Goal: Task Accomplishment & Management: Manage account settings

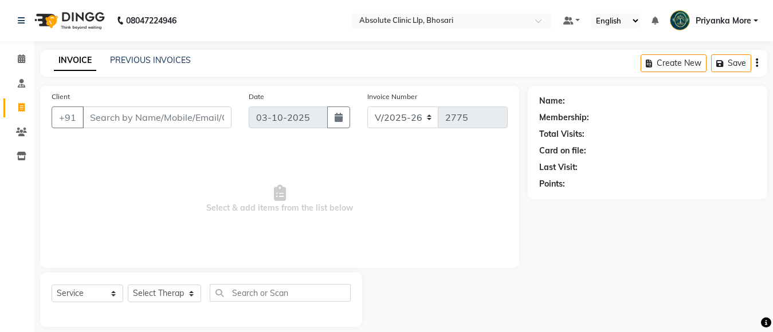
select select "4706"
select select "service"
click at [15, 57] on span at bounding box center [21, 59] width 20 height 13
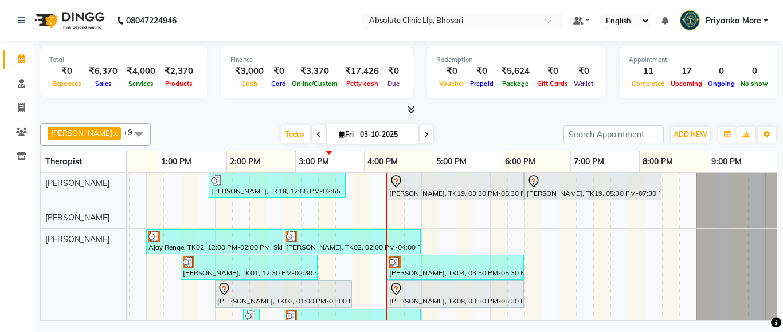
scroll to position [0, 390]
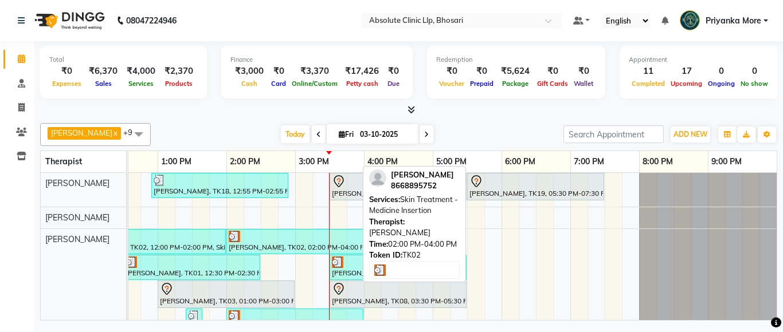
click at [336, 243] on div "[PERSON_NAME], TK02, 02:00 PM-04:00 PM, Skin Treatment - Medicine Insertion" at bounding box center [294, 242] width 135 height 22
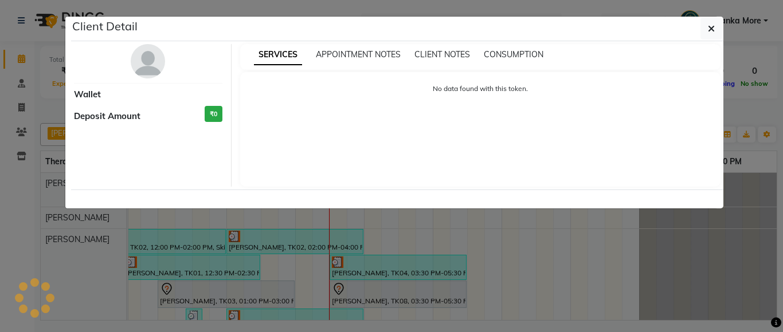
select select "3"
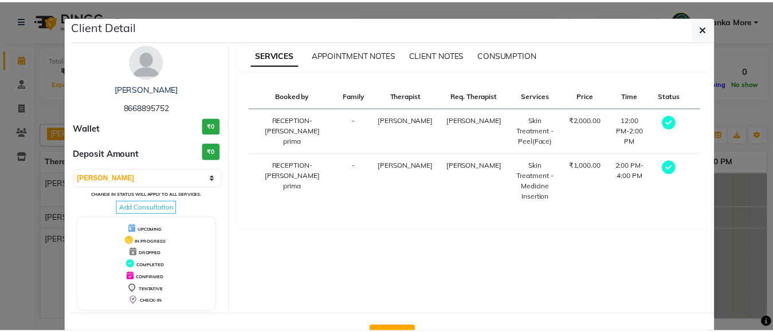
scroll to position [41, 0]
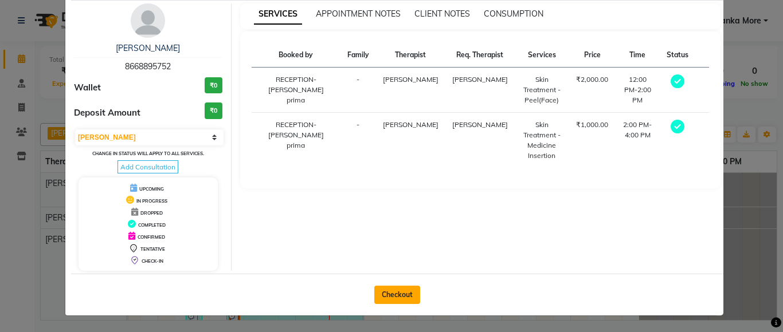
click at [391, 296] on button "Checkout" at bounding box center [397, 295] width 46 height 18
select select "service"
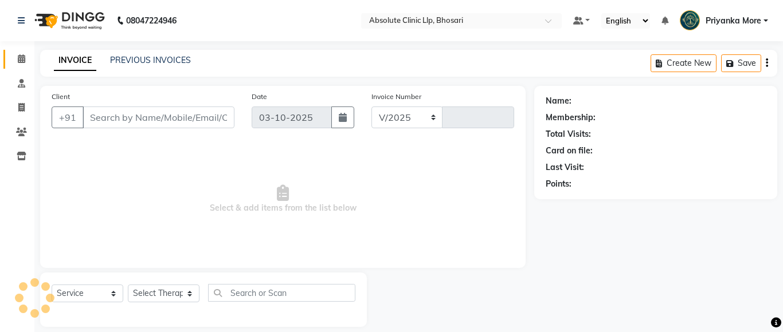
select select "4706"
type input "2775"
type input "8668895752"
select select "27986"
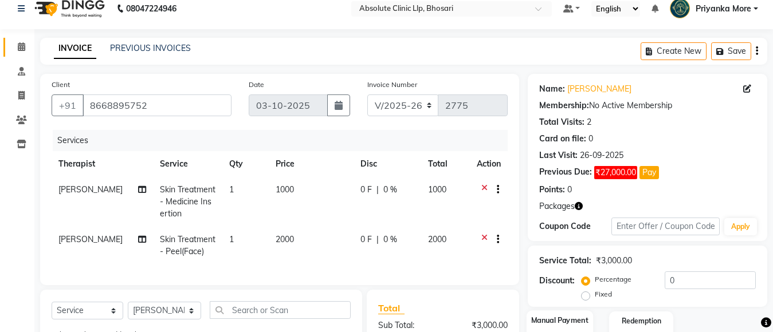
scroll to position [127, 0]
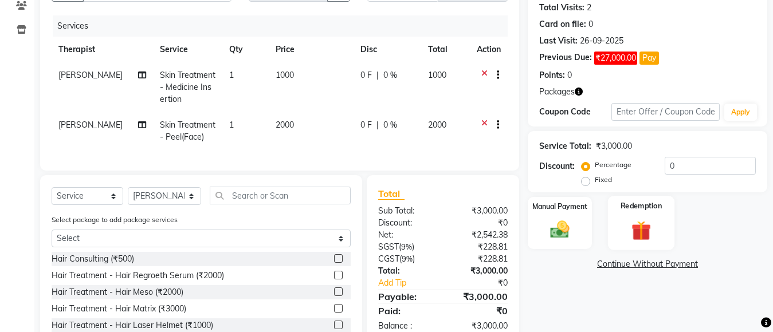
click at [661, 221] on div "Redemption" at bounding box center [641, 223] width 66 height 54
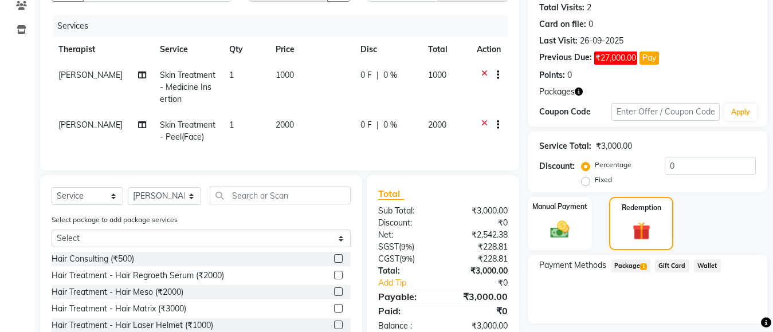
click at [631, 260] on span "Package 1" at bounding box center [631, 266] width 40 height 13
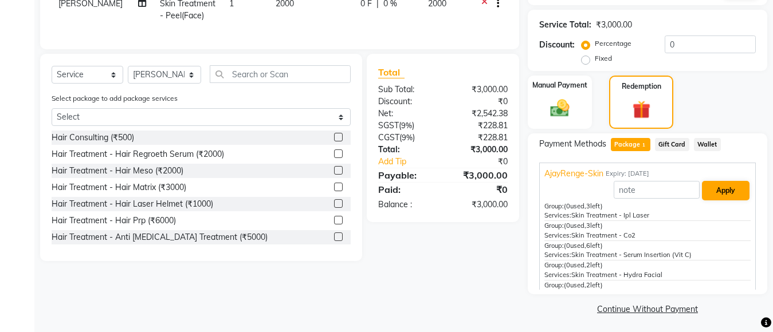
scroll to position [251, 0]
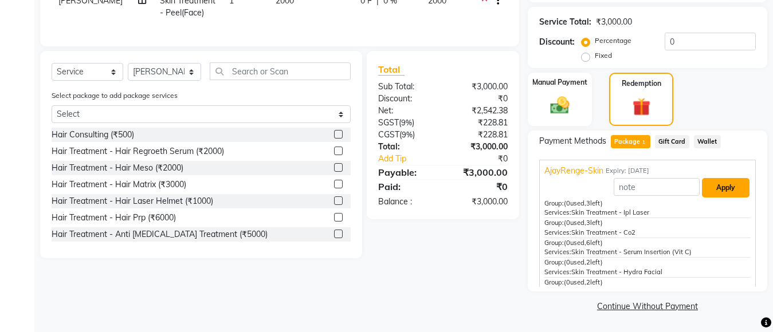
click at [716, 183] on button "Apply" at bounding box center [726, 187] width 48 height 19
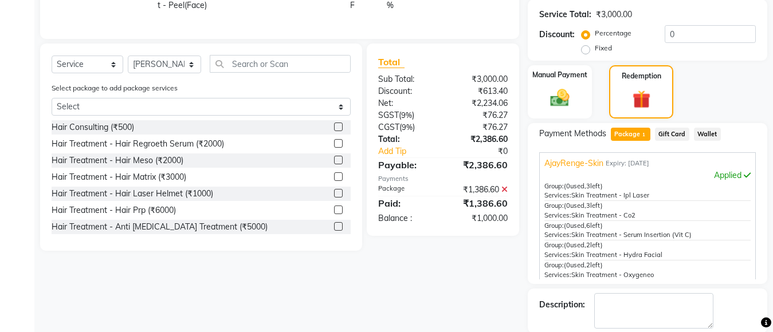
scroll to position [144, 0]
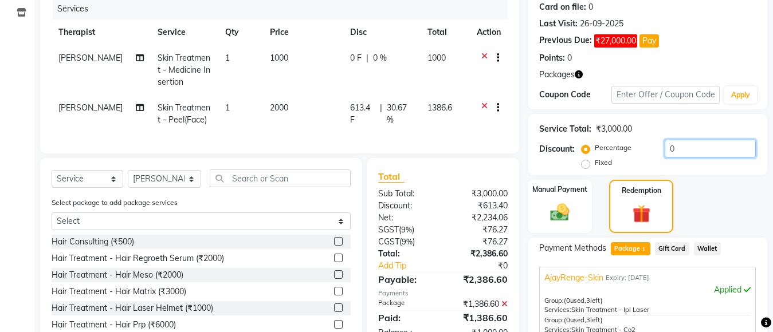
click at [678, 151] on input "0" at bounding box center [710, 149] width 91 height 18
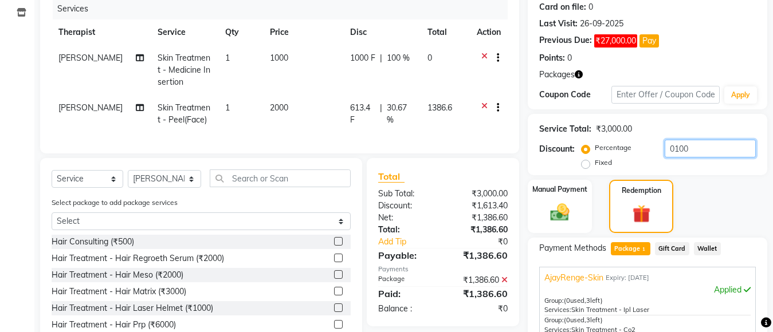
scroll to position [316, 0]
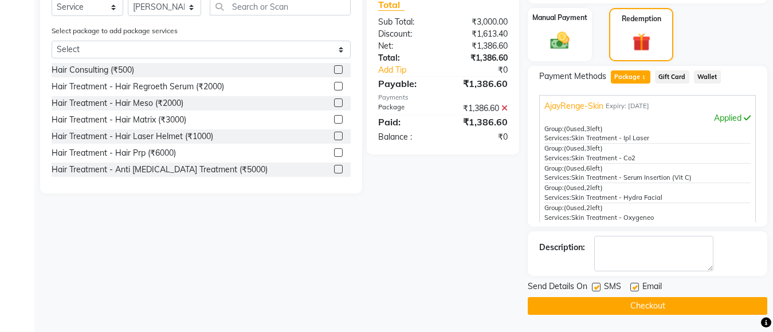
type input "0100"
click at [486, 194] on div "Total Sub Total: ₹3,000.00 Discount: ₹1,613.40 Net: ₹1,386.60 Total: ₹1,386.60 …" at bounding box center [445, 89] width 166 height 207
click at [597, 291] on label at bounding box center [596, 287] width 9 height 9
click at [597, 291] on input "checkbox" at bounding box center [595, 287] width 7 height 7
checkbox input "false"
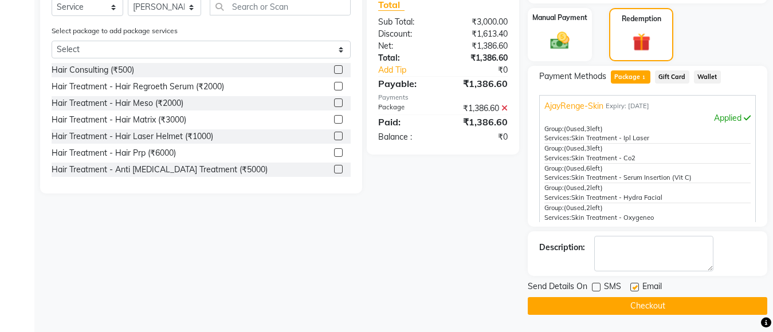
click at [637, 285] on label at bounding box center [634, 287] width 9 height 9
click at [637, 285] on input "checkbox" at bounding box center [633, 287] width 7 height 7
checkbox input "false"
click at [631, 310] on button "Checkout" at bounding box center [648, 306] width 240 height 18
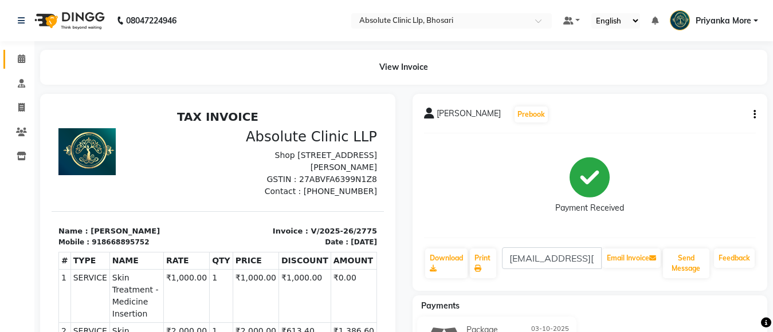
click at [18, 61] on icon at bounding box center [21, 58] width 7 height 9
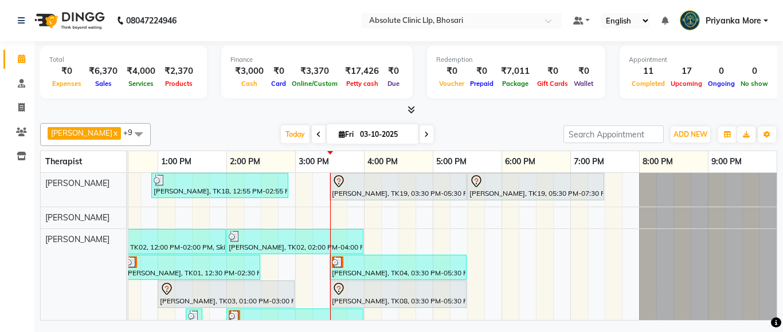
scroll to position [0, 390]
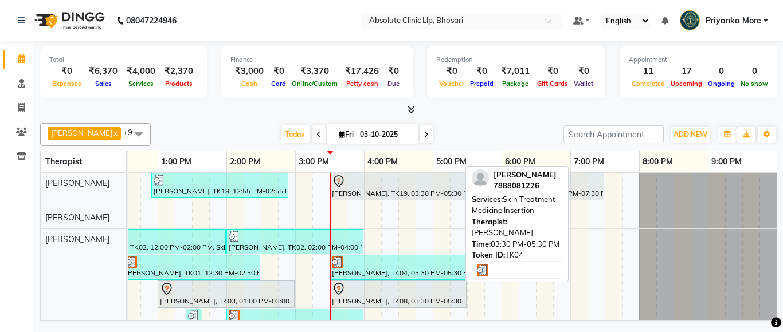
click at [389, 273] on div "[PERSON_NAME], TK04, 03:30 PM-05:30 PM, Skin Treatment - Medicine Insertion" at bounding box center [398, 268] width 135 height 22
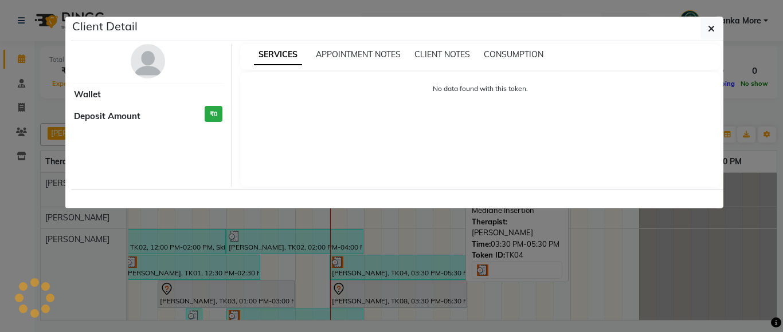
select select "3"
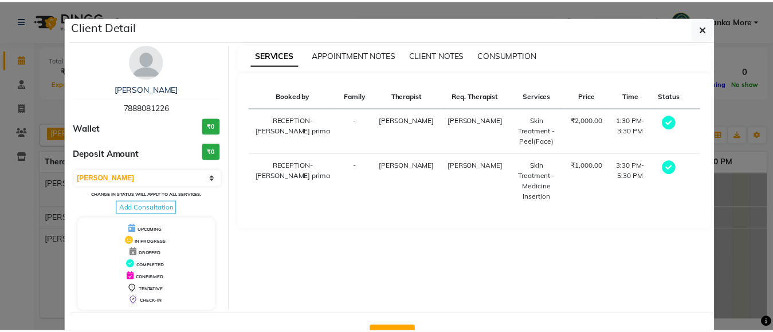
scroll to position [41, 0]
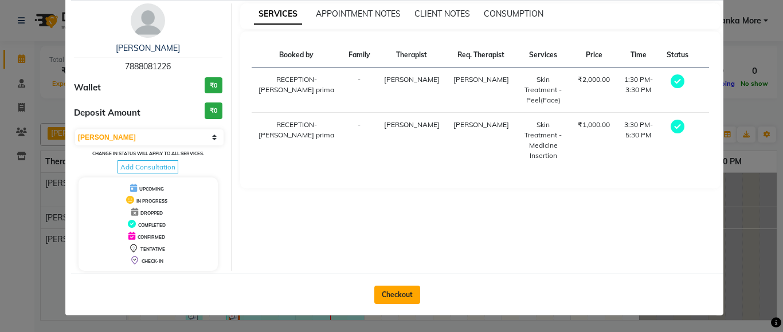
click at [404, 303] on button "Checkout" at bounding box center [397, 295] width 46 height 18
select select "service"
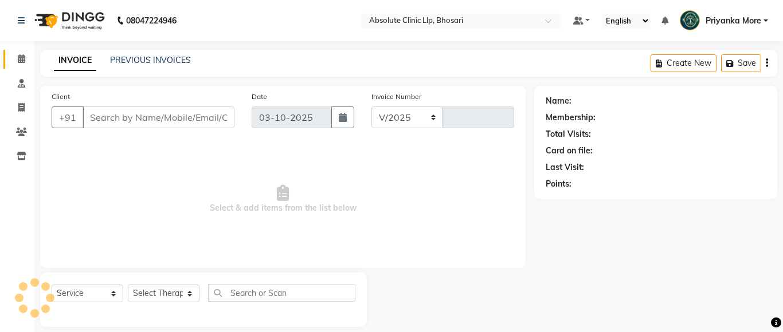
select select "4706"
type input "2776"
type input "7888081226"
select select "27986"
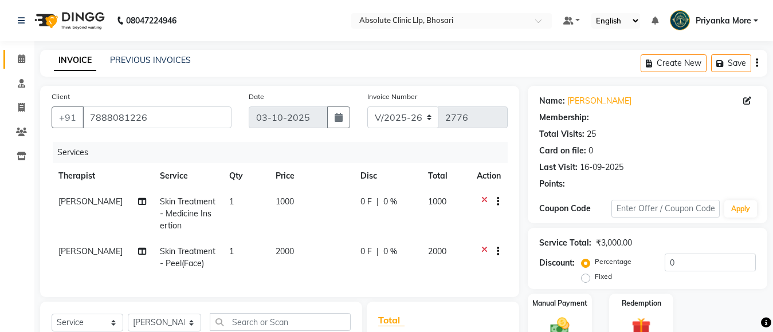
scroll to position [166, 0]
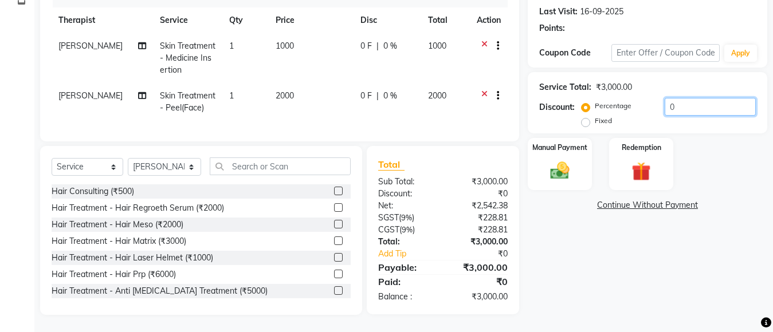
click at [688, 104] on input "0" at bounding box center [710, 107] width 91 height 18
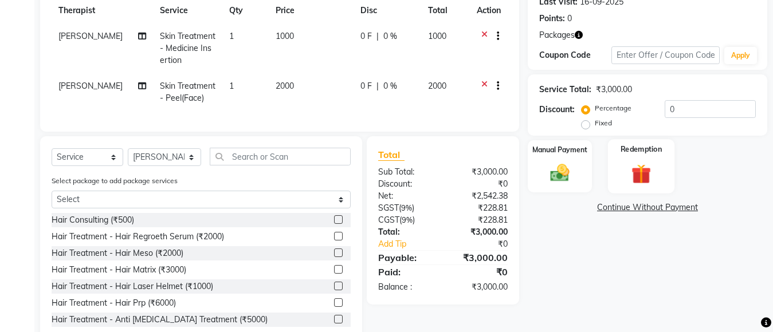
click at [638, 160] on div "Redemption" at bounding box center [641, 166] width 66 height 54
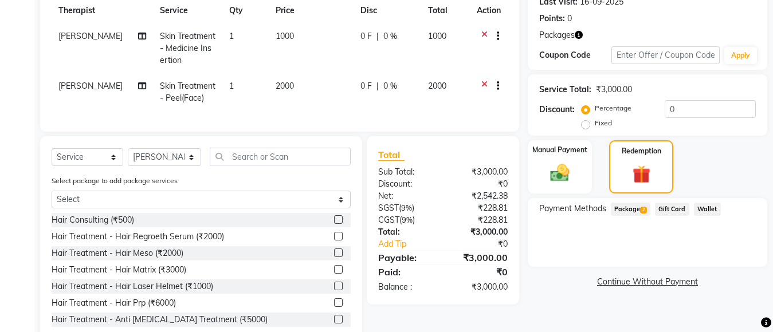
click at [644, 213] on span "2" at bounding box center [643, 210] width 6 height 7
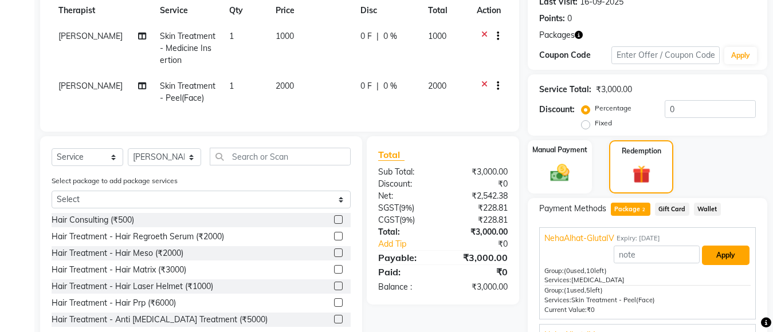
click at [736, 258] on button "Apply" at bounding box center [726, 255] width 48 height 19
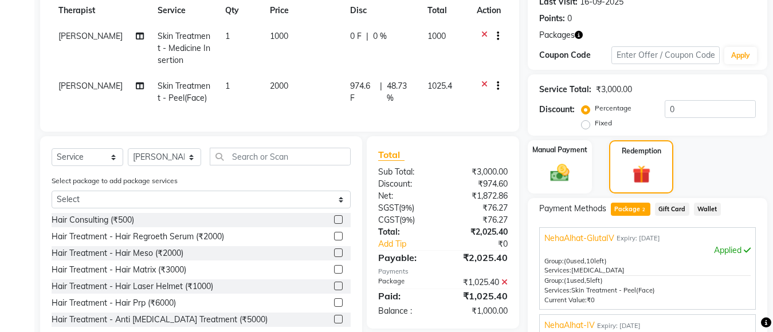
scroll to position [280, 0]
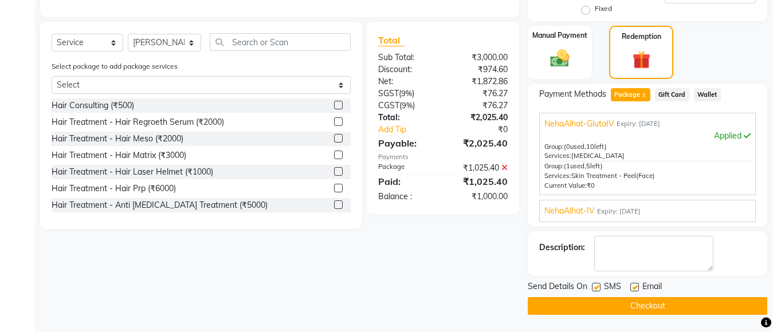
click at [629, 217] on div "NehaAlhat-IV Expiry: [DATE]" at bounding box center [647, 211] width 206 height 12
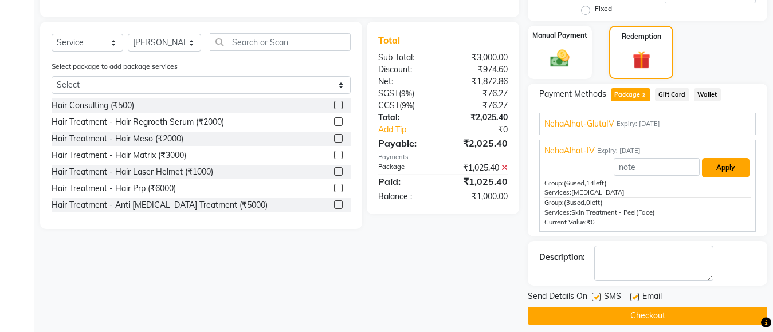
click at [723, 172] on button "Apply" at bounding box center [726, 167] width 48 height 19
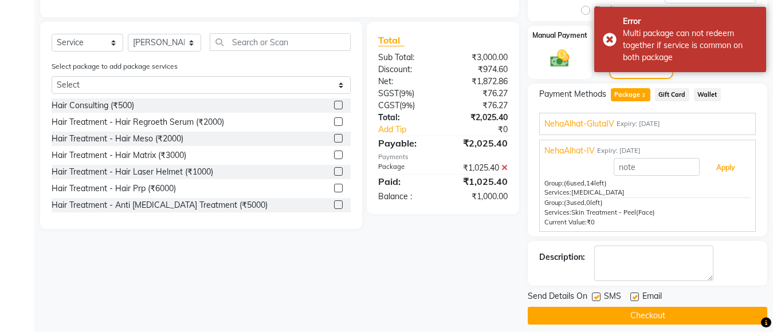
scroll to position [0, 0]
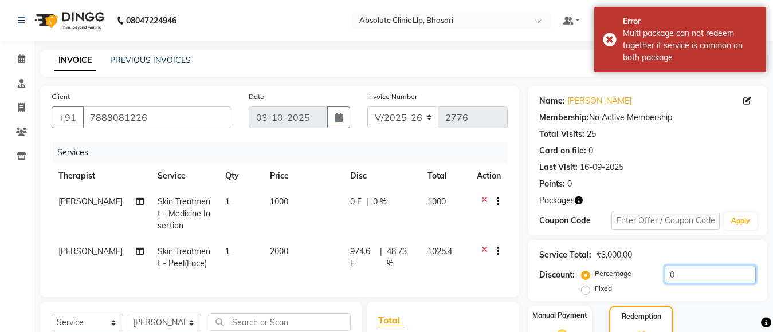
click at [670, 275] on input "0" at bounding box center [710, 275] width 91 height 18
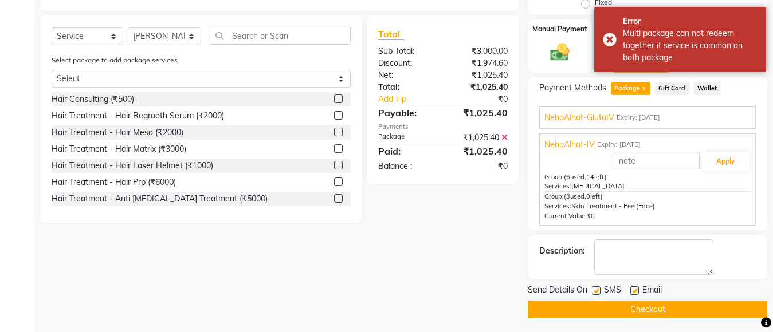
type input "100"
click at [321, 259] on div "Client [PHONE_NUMBER] Date [DATE] Invoice Number V/2025 V/[PHONE_NUMBER] Servic…" at bounding box center [280, 58] width 496 height 519
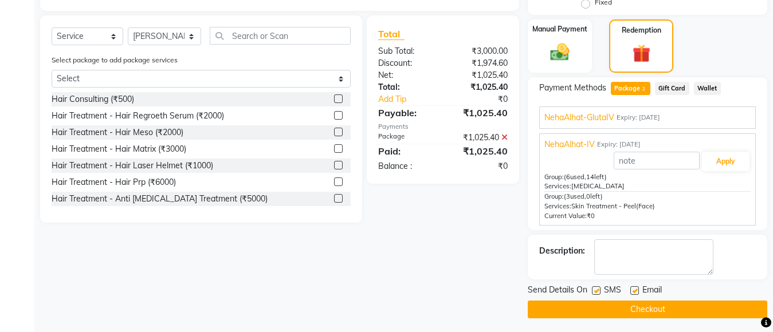
click at [595, 292] on label at bounding box center [596, 291] width 9 height 9
click at [595, 292] on input "checkbox" at bounding box center [595, 291] width 7 height 7
checkbox input "false"
click at [633, 290] on label at bounding box center [634, 291] width 9 height 9
click at [633, 290] on input "checkbox" at bounding box center [633, 291] width 7 height 7
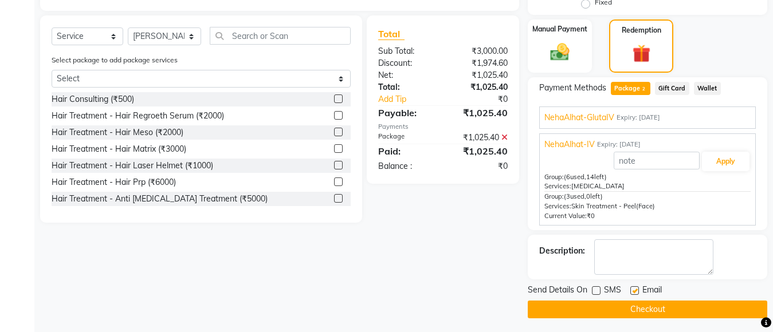
checkbox input "false"
click at [639, 315] on button "Checkout" at bounding box center [648, 310] width 240 height 18
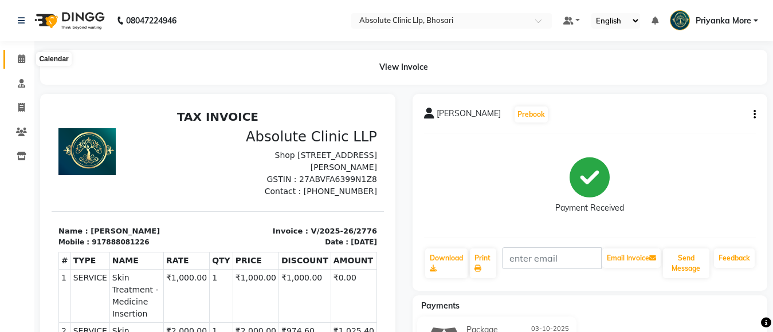
click at [15, 54] on span at bounding box center [21, 59] width 20 height 13
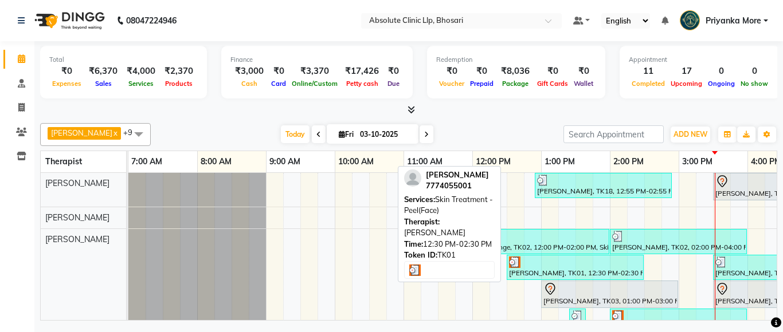
click at [548, 270] on div "[PERSON_NAME], TK01, 12:30 PM-02:30 PM, Skin Treatment - Peel(Face)" at bounding box center [575, 268] width 135 height 22
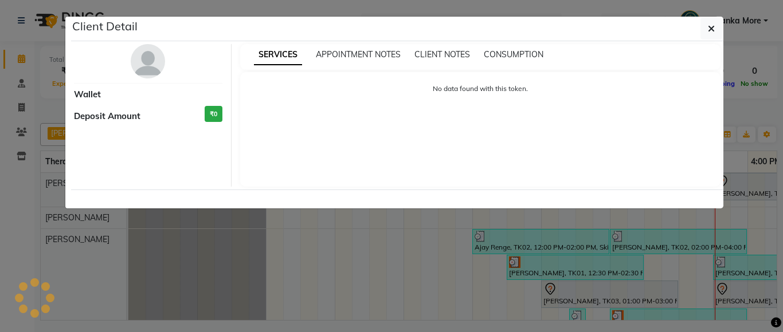
select select "3"
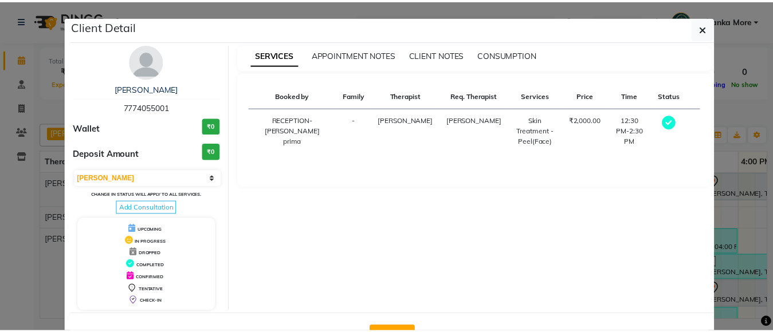
scroll to position [41, 0]
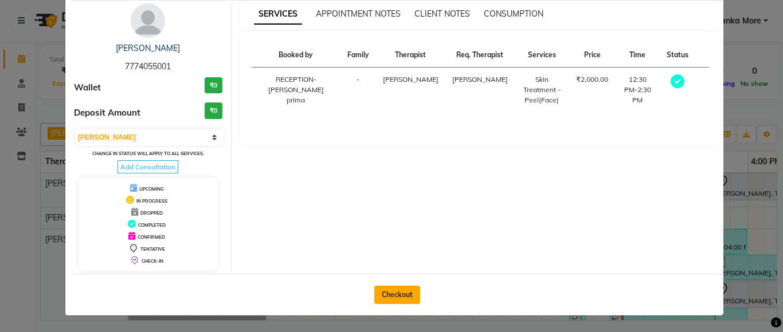
click at [374, 296] on button "Checkout" at bounding box center [397, 295] width 46 height 18
select select "service"
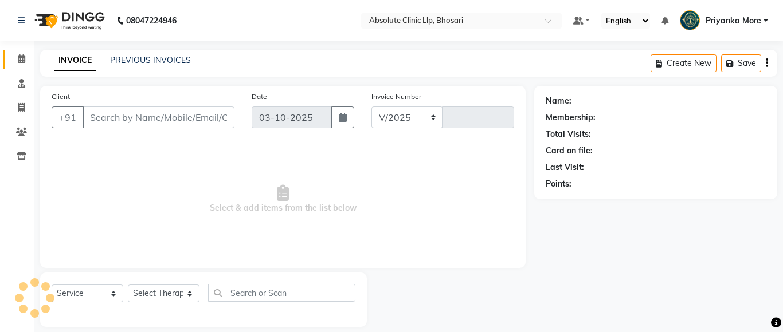
select select "4706"
type input "2777"
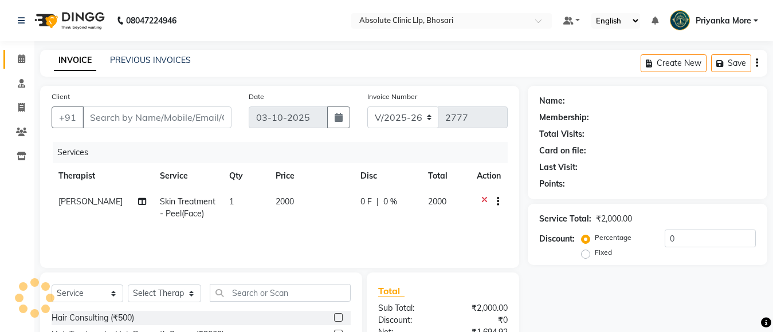
type input "7774055001"
select select "27986"
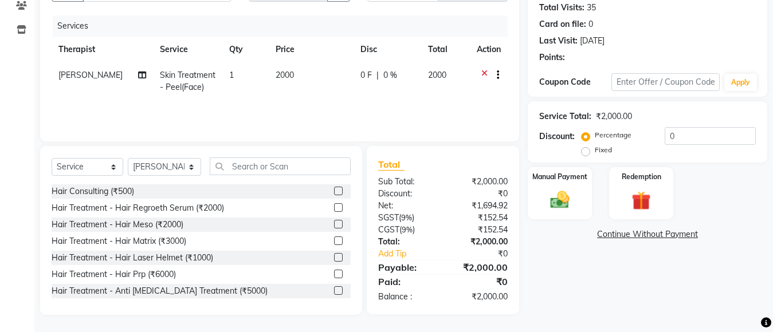
scroll to position [69, 0]
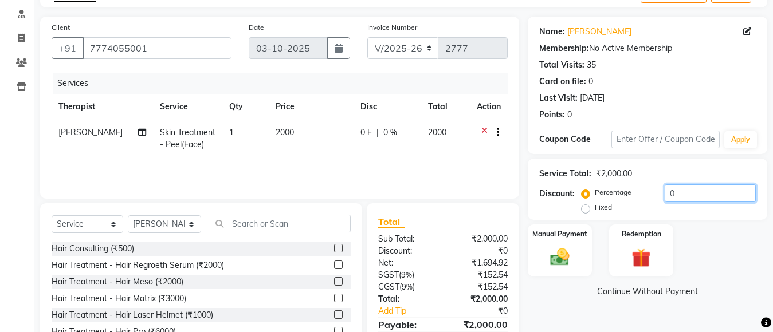
click at [672, 195] on input "0" at bounding box center [710, 194] width 91 height 18
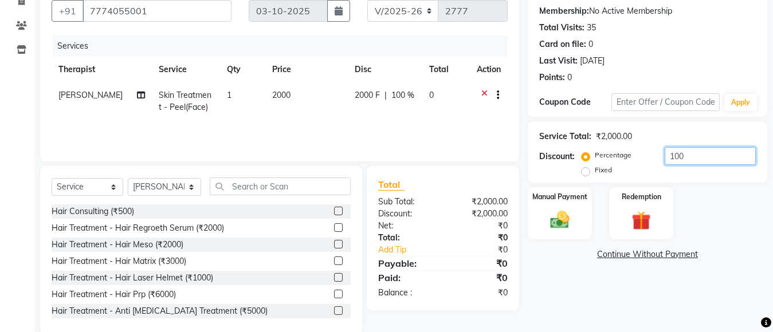
scroll to position [127, 0]
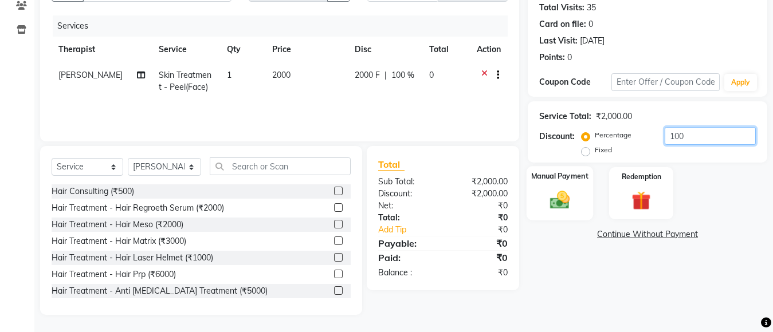
type input "100"
click at [582, 207] on div "Manual Payment" at bounding box center [560, 193] width 66 height 54
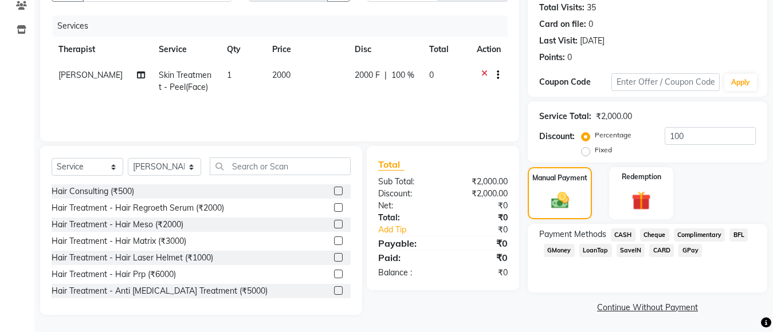
drag, startPoint x: 619, startPoint y: 236, endPoint x: 650, endPoint y: 256, distance: 37.1
click at [619, 236] on span "CASH" at bounding box center [623, 235] width 25 height 13
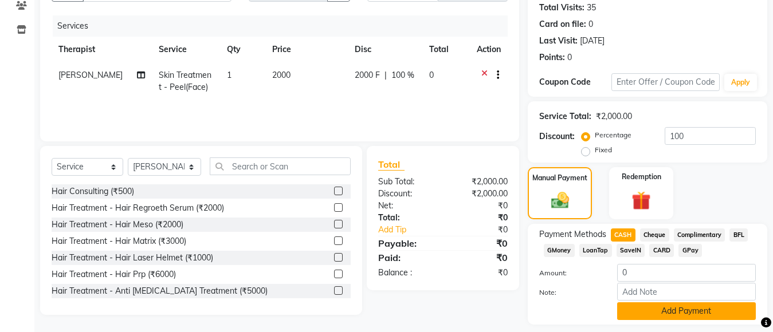
click at [701, 312] on button "Add Payment" at bounding box center [686, 312] width 139 height 18
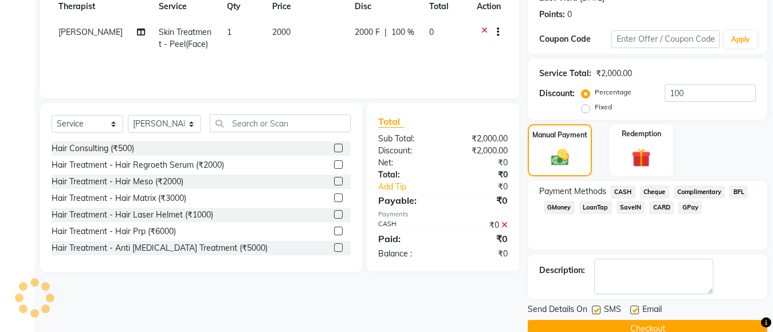
scroll to position [193, 0]
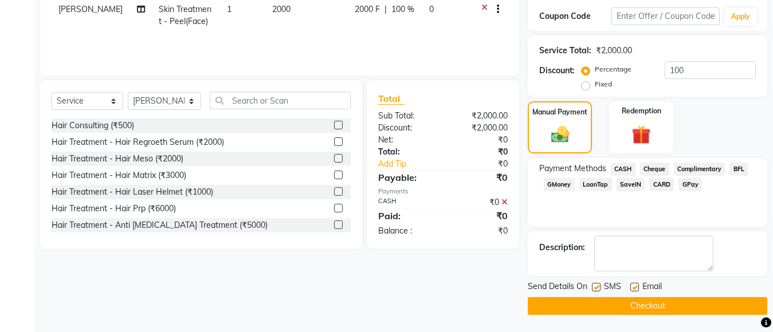
click at [636, 291] on label at bounding box center [634, 287] width 9 height 9
click at [636, 291] on input "checkbox" at bounding box center [633, 287] width 7 height 7
checkbox input "false"
click at [599, 289] on label at bounding box center [596, 287] width 9 height 9
click at [599, 289] on input "checkbox" at bounding box center [595, 287] width 7 height 7
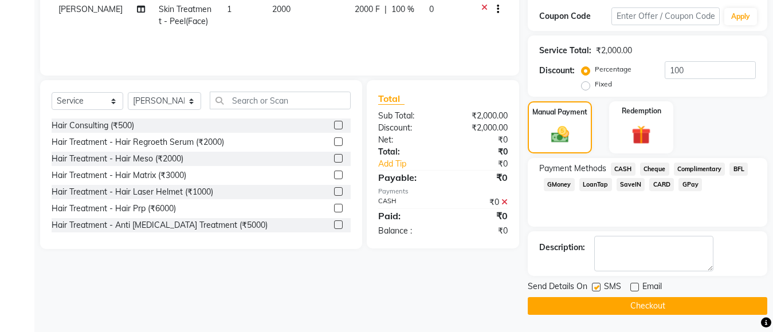
checkbox input "false"
click at [656, 303] on button "Checkout" at bounding box center [648, 306] width 240 height 18
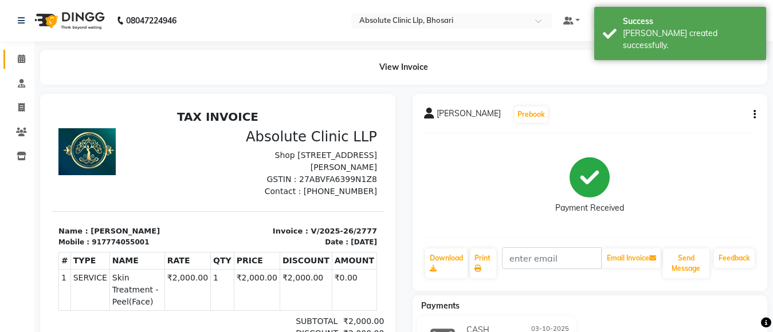
click at [17, 60] on span at bounding box center [21, 59] width 20 height 13
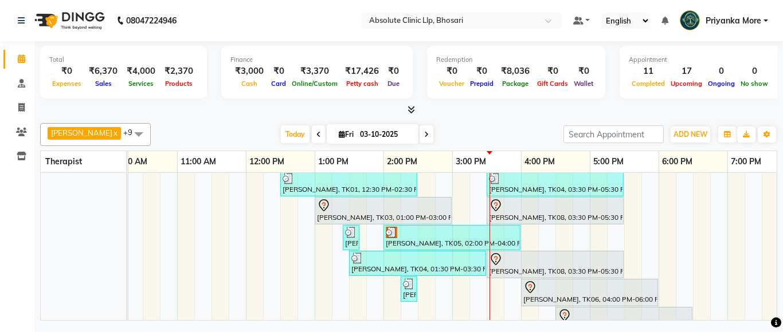
scroll to position [84, 0]
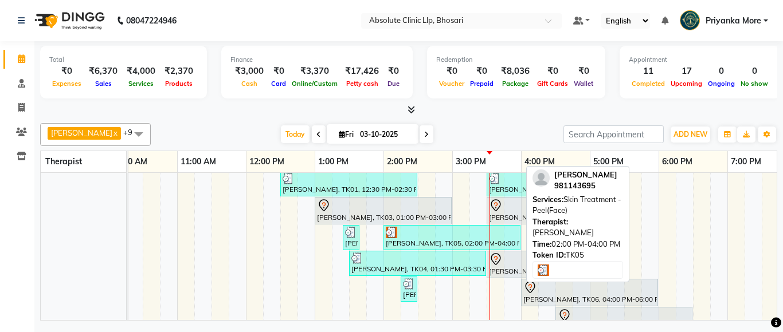
click at [426, 228] on div at bounding box center [452, 232] width 132 height 11
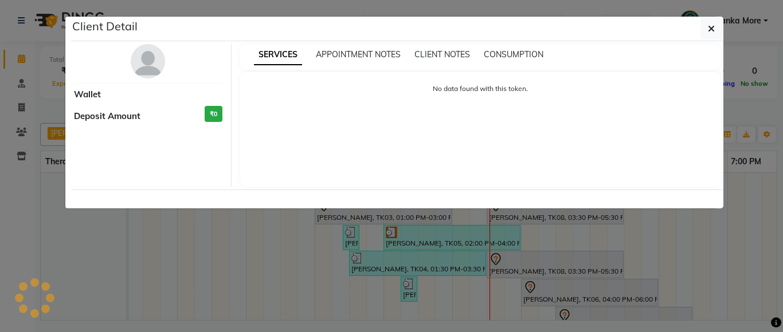
select select "3"
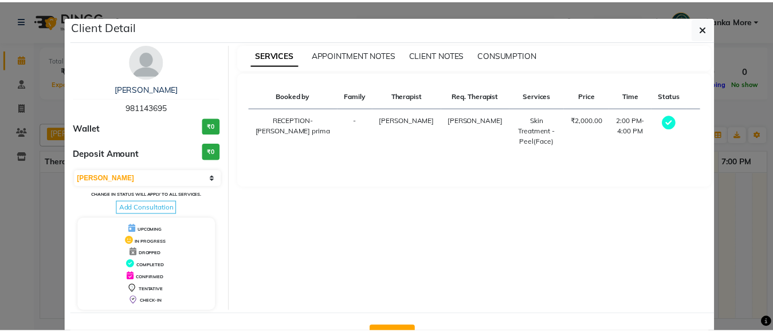
scroll to position [41, 0]
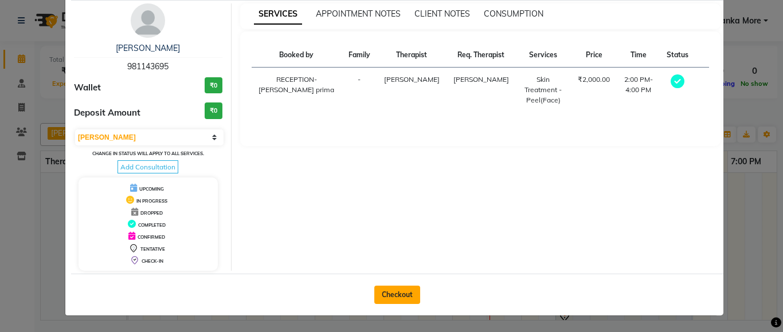
click at [411, 297] on button "Checkout" at bounding box center [397, 295] width 46 height 18
select select "service"
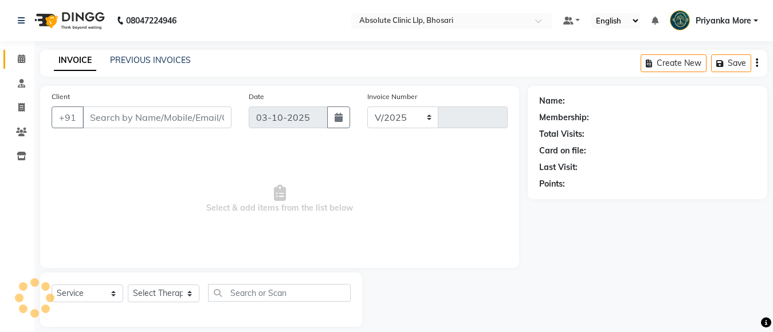
select select "4706"
type input "2778"
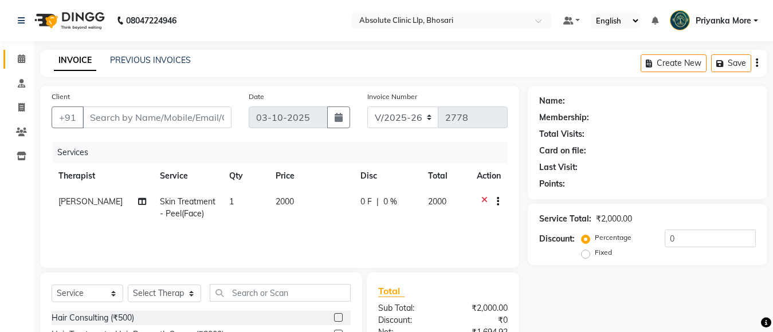
type input "981143695"
select select "27986"
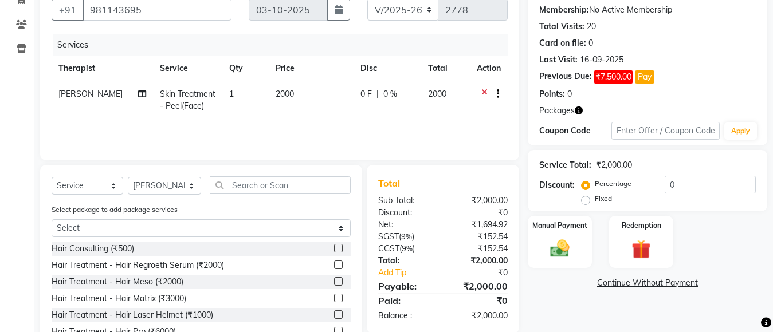
scroll to position [165, 0]
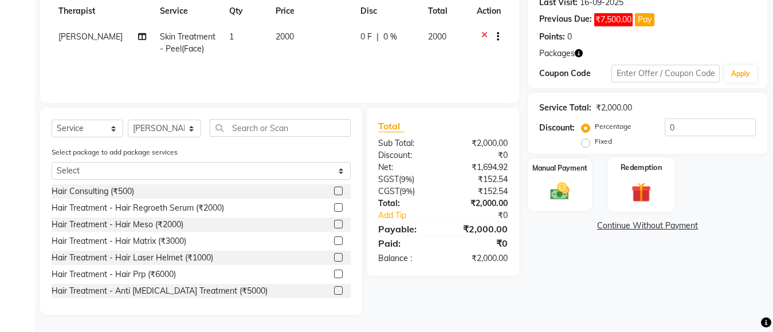
click at [634, 191] on img at bounding box center [641, 192] width 32 height 25
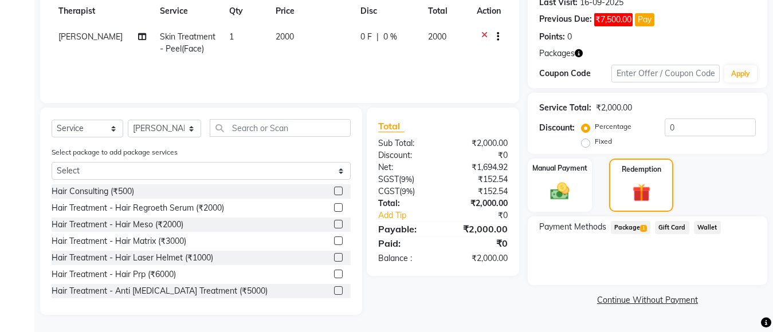
click at [621, 222] on span "Package 1" at bounding box center [631, 227] width 40 height 13
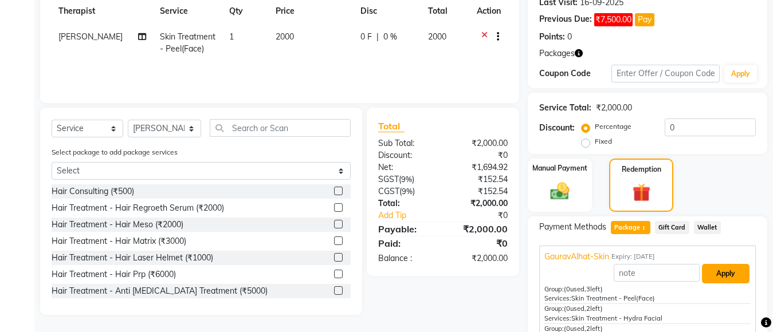
click at [711, 278] on button "Apply" at bounding box center [726, 273] width 48 height 19
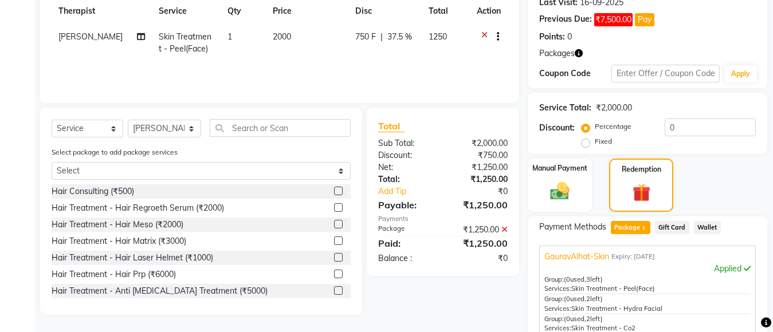
scroll to position [311, 0]
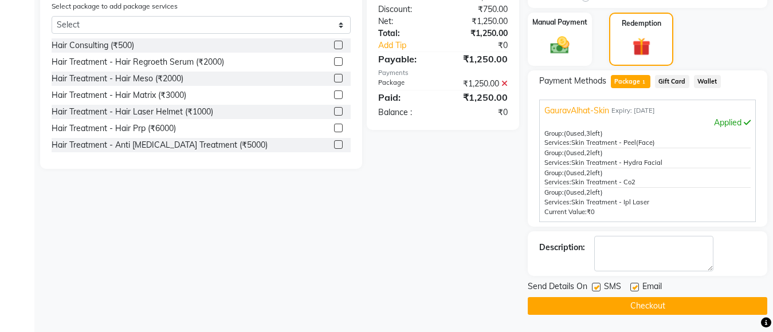
click at [633, 289] on label at bounding box center [634, 287] width 9 height 9
click at [633, 289] on input "checkbox" at bounding box center [633, 287] width 7 height 7
checkbox input "false"
click at [595, 289] on label at bounding box center [596, 287] width 9 height 9
click at [595, 289] on input "checkbox" at bounding box center [595, 287] width 7 height 7
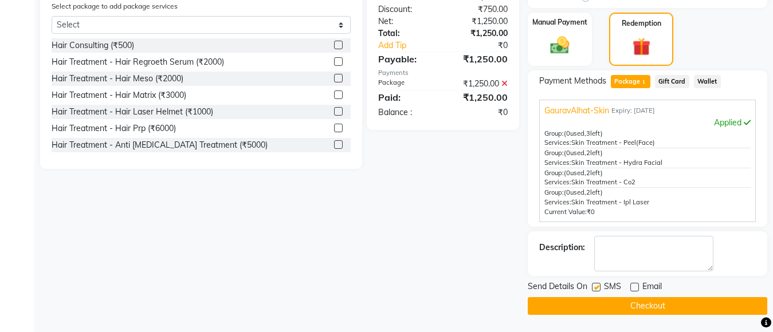
checkbox input "false"
click at [646, 313] on button "Checkout" at bounding box center [648, 306] width 240 height 18
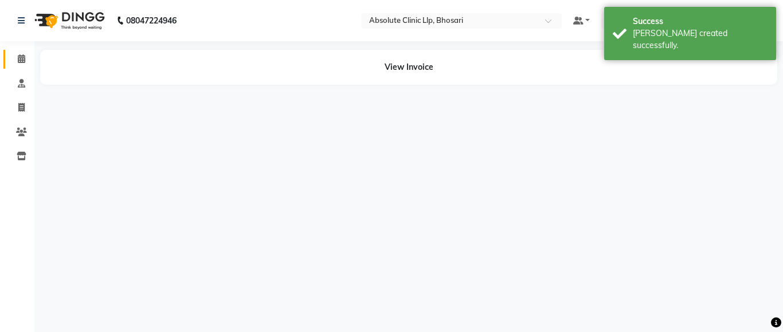
click at [16, 57] on span at bounding box center [21, 59] width 20 height 13
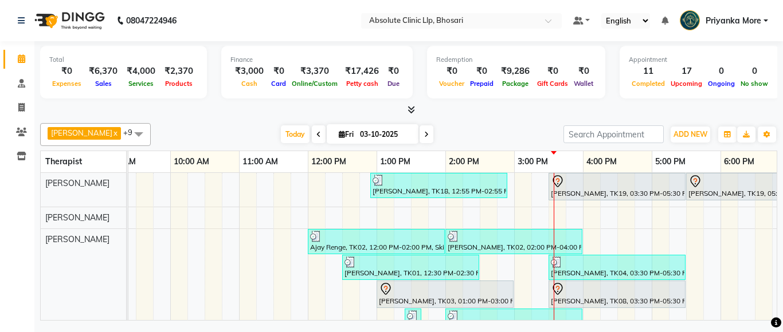
scroll to position [115, 0]
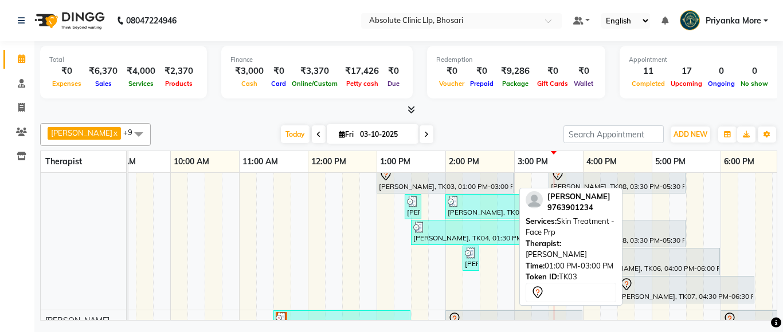
click at [470, 186] on div "[PERSON_NAME], TK03, 01:00 PM-03:00 PM, Skin Treatment - Face Prp" at bounding box center [445, 180] width 135 height 24
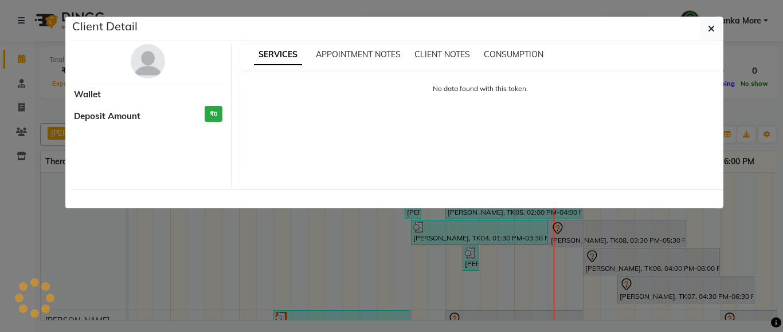
select select "7"
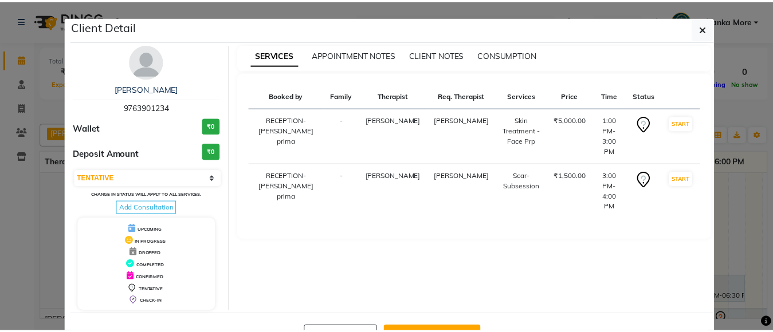
scroll to position [41, 0]
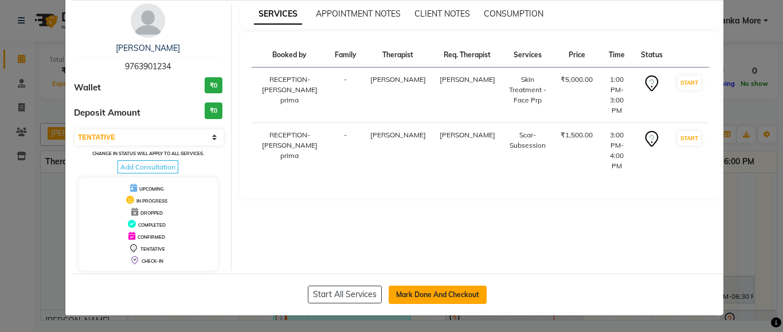
drag, startPoint x: 439, startPoint y: 285, endPoint x: 439, endPoint y: 295, distance: 9.7
click at [439, 286] on button "Mark Done And Checkout" at bounding box center [438, 295] width 98 height 18
select select "service"
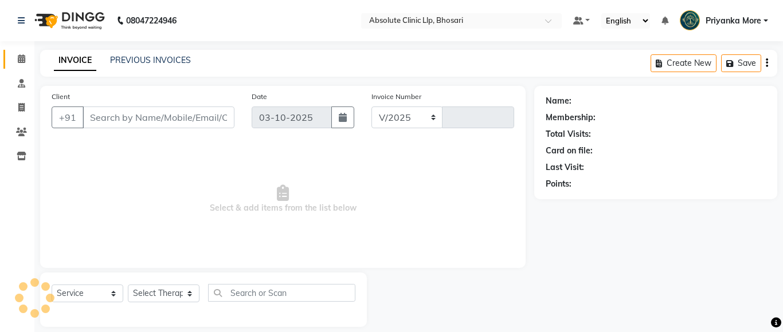
select select "4706"
type input "2779"
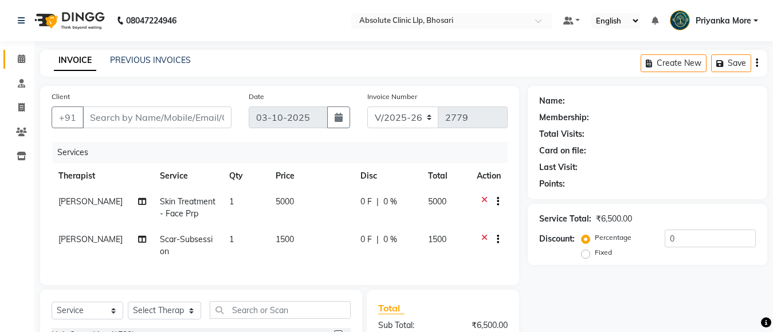
type input "9763901234"
select select "28331"
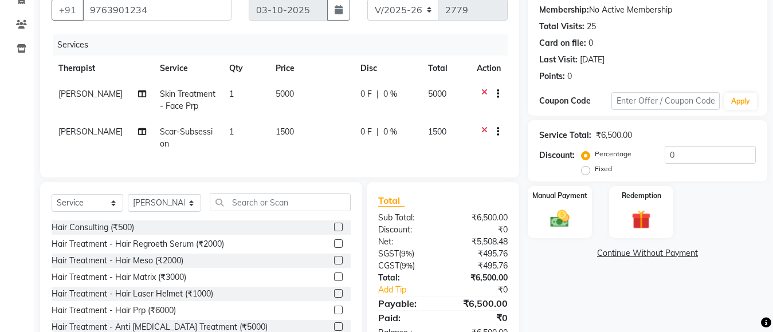
scroll to position [154, 0]
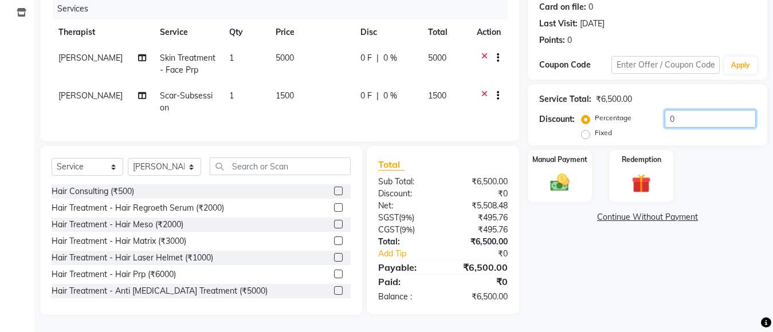
click at [678, 110] on input "0" at bounding box center [710, 119] width 91 height 18
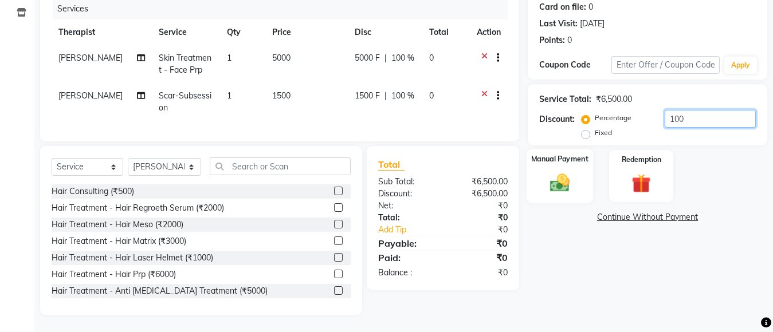
type input "100"
click at [568, 192] on div "Manual Payment" at bounding box center [560, 176] width 66 height 54
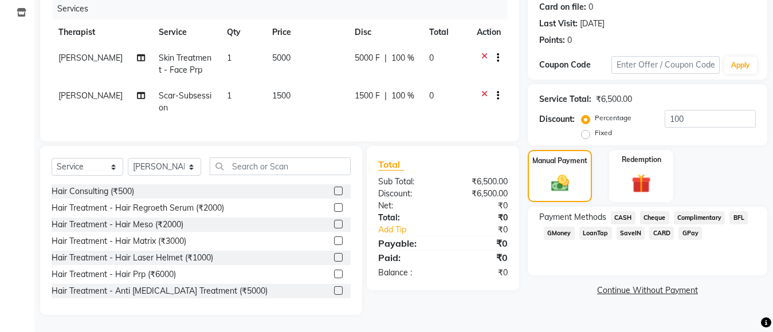
click at [622, 211] on span "CASH" at bounding box center [623, 217] width 25 height 13
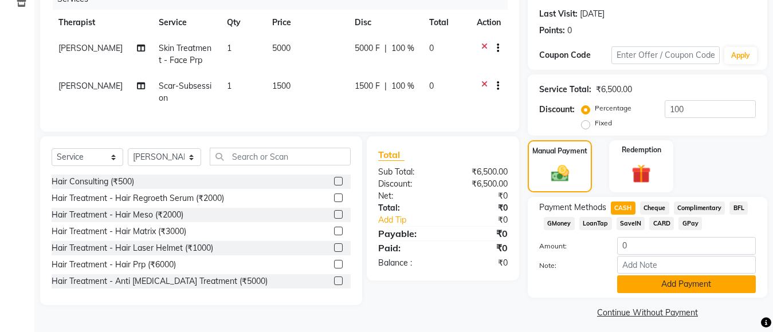
click at [662, 291] on button "Add Payment" at bounding box center [686, 285] width 139 height 18
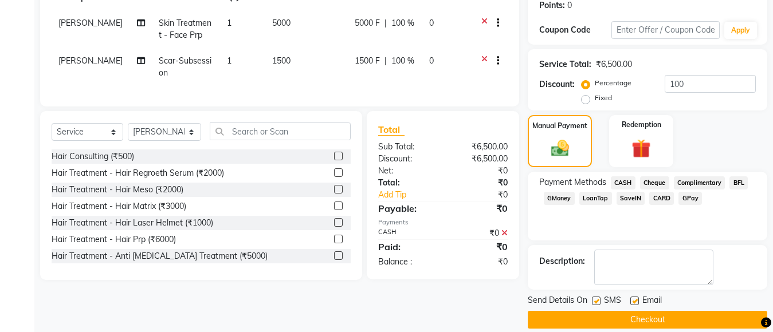
scroll to position [193, 0]
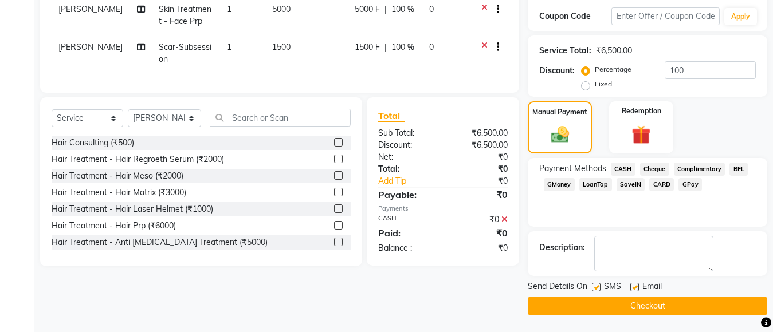
click at [638, 288] on div "Email" at bounding box center [650, 288] width 41 height 14
click at [597, 288] on label at bounding box center [596, 287] width 9 height 9
click at [597, 288] on input "checkbox" at bounding box center [595, 287] width 7 height 7
checkbox input "false"
click at [636, 290] on label at bounding box center [634, 287] width 9 height 9
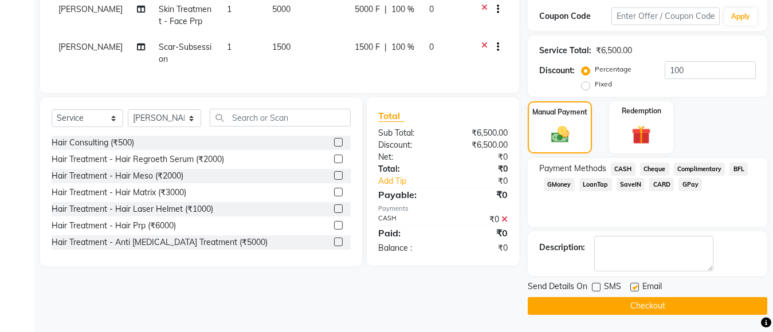
click at [636, 290] on input "checkbox" at bounding box center [633, 287] width 7 height 7
checkbox input "false"
click at [638, 305] on button "Checkout" at bounding box center [648, 306] width 240 height 18
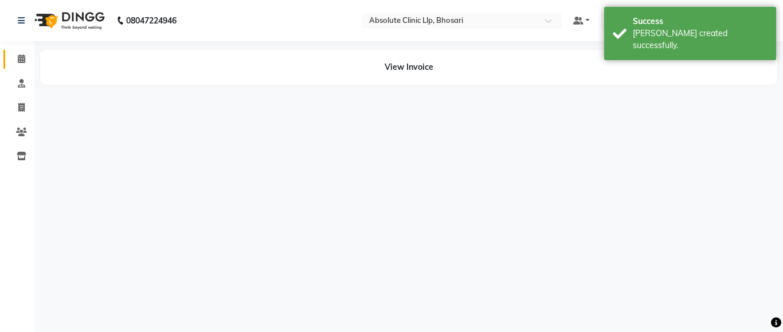
click at [23, 62] on icon at bounding box center [21, 58] width 7 height 9
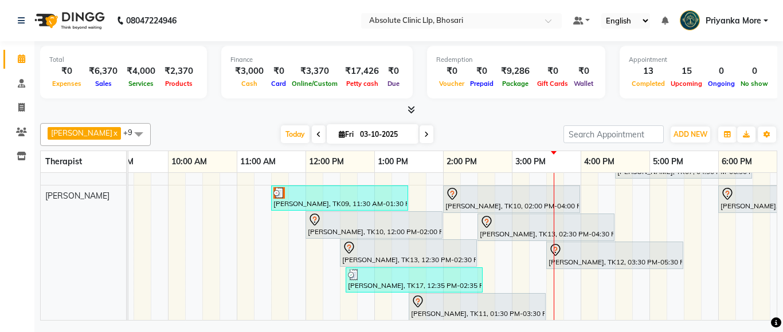
scroll to position [237, 167]
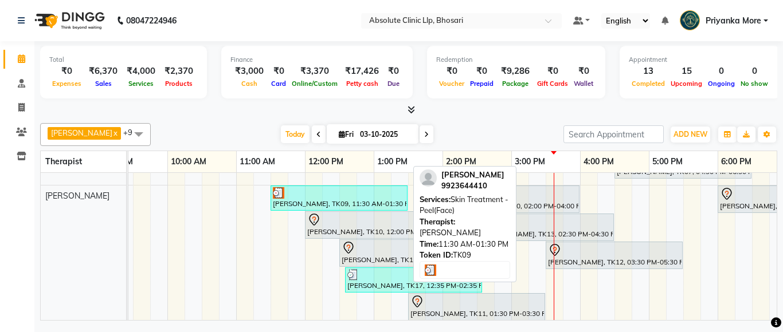
click at [353, 196] on div at bounding box center [339, 192] width 132 height 11
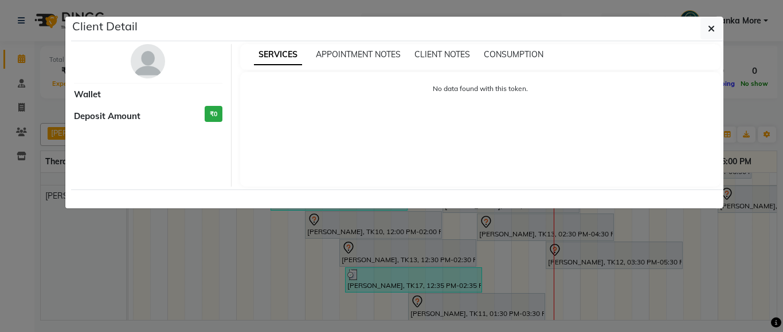
select select "3"
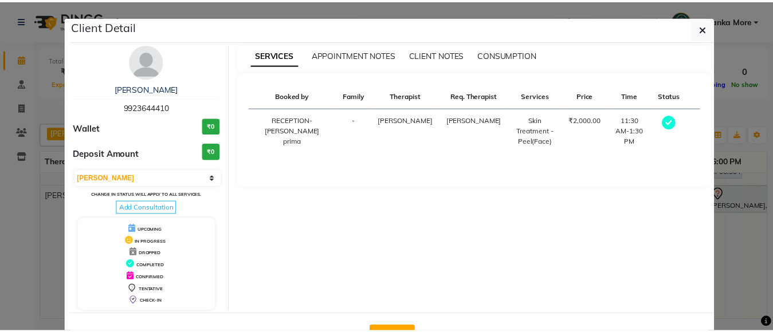
scroll to position [41, 0]
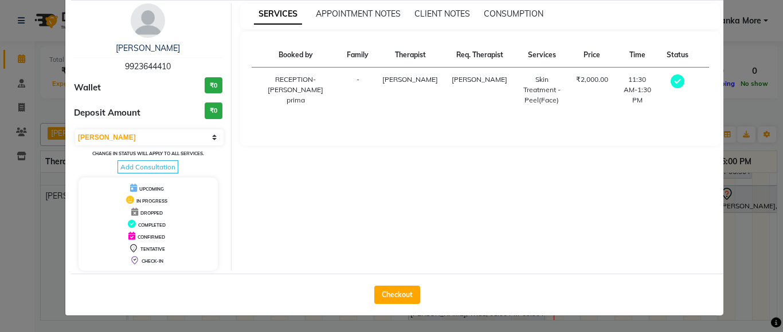
drag, startPoint x: 386, startPoint y: 300, endPoint x: 403, endPoint y: 283, distance: 24.7
click at [387, 299] on button "Checkout" at bounding box center [397, 295] width 46 height 18
select select "service"
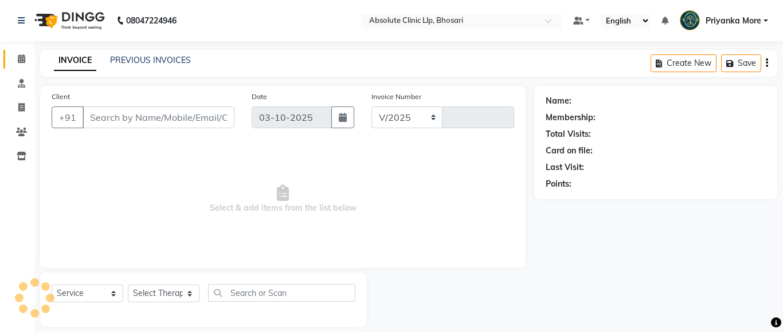
select select "4706"
type input "2780"
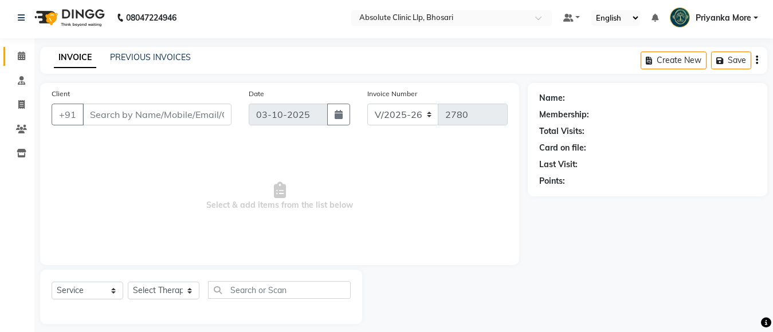
scroll to position [12, 0]
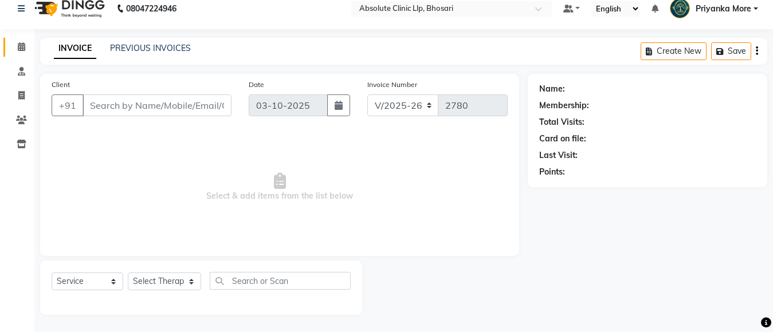
type input "9923644410"
select select "27987"
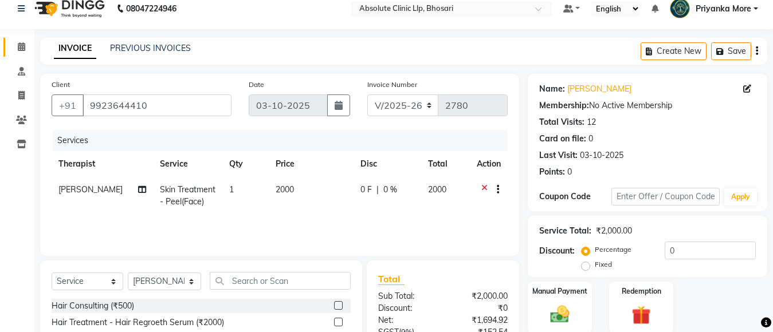
scroll to position [127, 0]
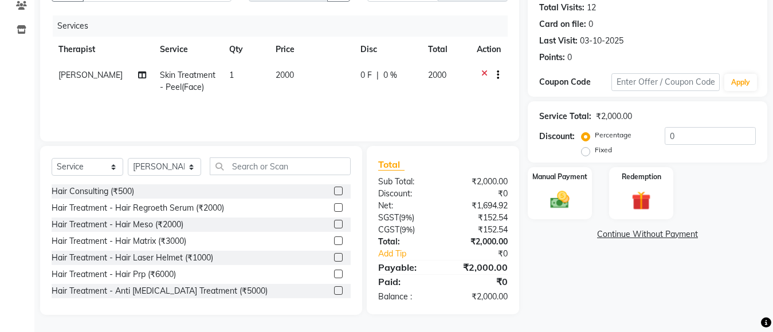
click at [677, 145] on div "Percentage Fixed 0" at bounding box center [670, 142] width 172 height 31
click at [679, 143] on input "0" at bounding box center [710, 136] width 91 height 18
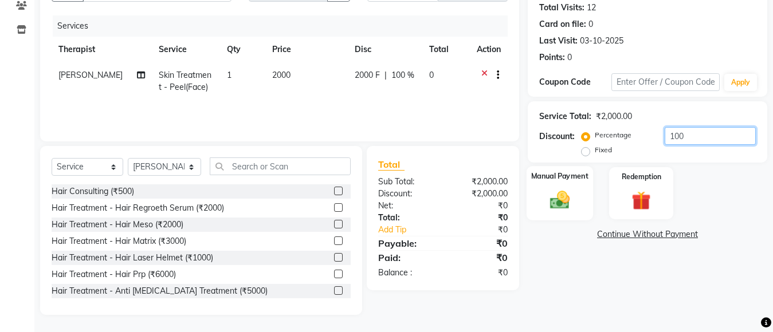
type input "100"
click at [570, 176] on label "Manual Payment" at bounding box center [559, 176] width 57 height 11
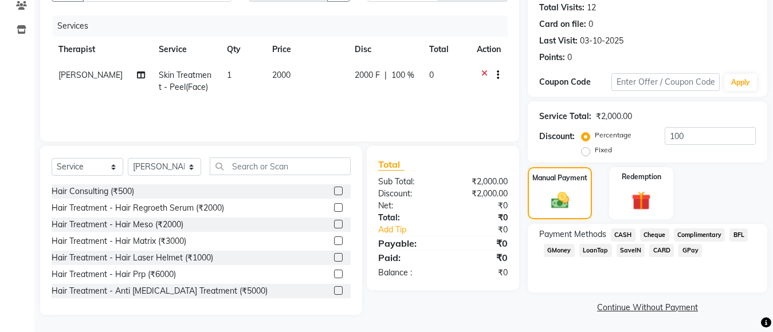
click at [628, 233] on span "CASH" at bounding box center [623, 235] width 25 height 13
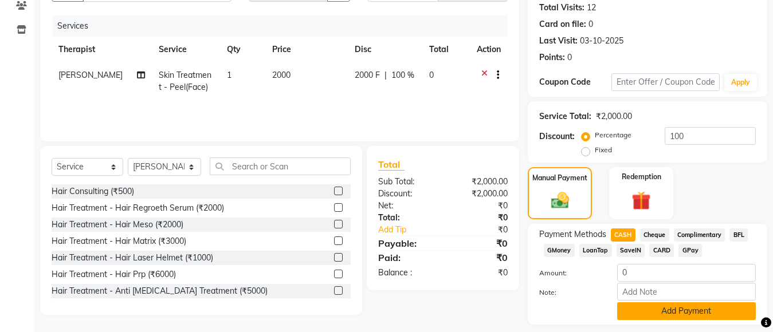
click at [740, 316] on button "Add Payment" at bounding box center [686, 312] width 139 height 18
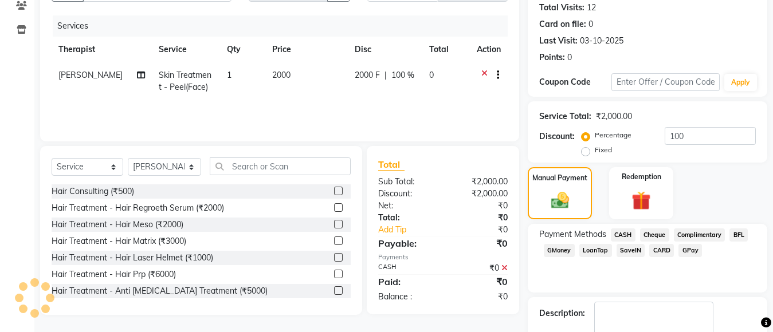
scroll to position [193, 0]
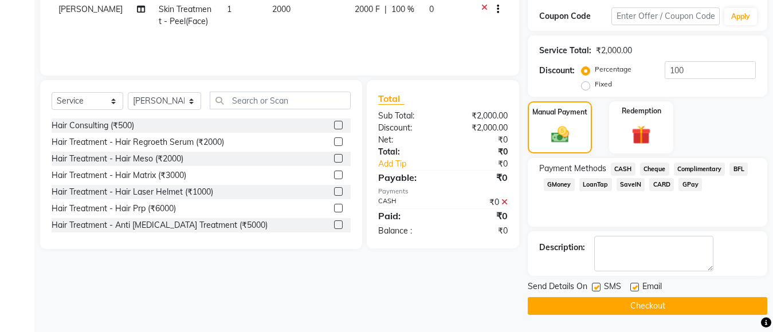
click at [599, 292] on div "SMS" at bounding box center [611, 288] width 38 height 14
click at [630, 288] on label at bounding box center [634, 287] width 9 height 9
click at [630, 288] on input "checkbox" at bounding box center [633, 287] width 7 height 7
checkbox input "false"
click at [636, 308] on button "Checkout" at bounding box center [648, 306] width 240 height 18
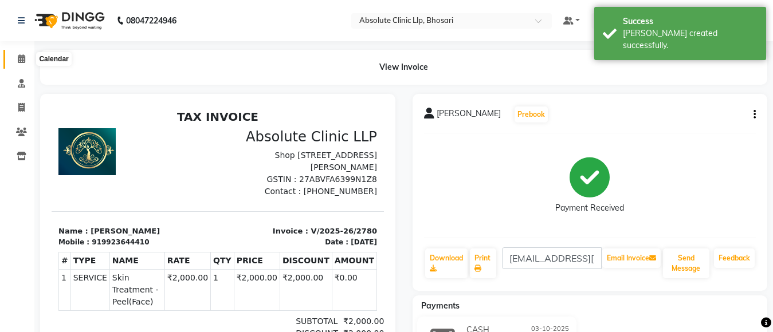
click at [13, 60] on span at bounding box center [21, 59] width 20 height 13
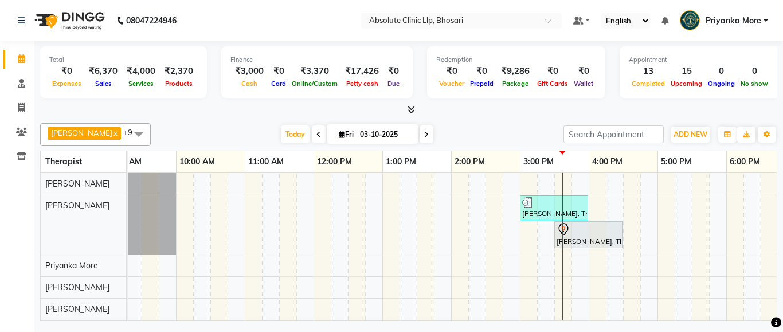
click at [563, 229] on div "[PERSON_NAME], TK11, 03:30 PM-04:30 PM, Scar-Subsession" at bounding box center [588, 235] width 66 height 24
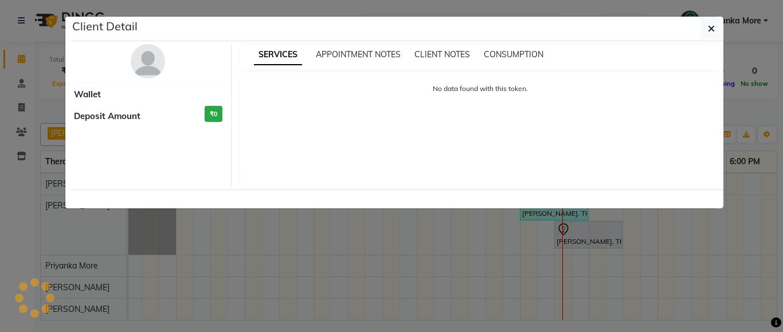
select select "7"
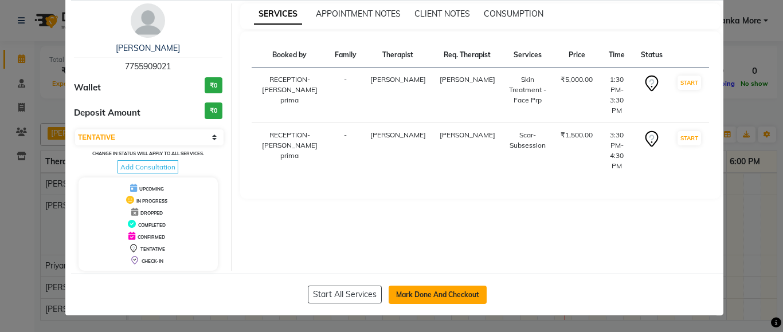
click at [417, 296] on button "Mark Done And Checkout" at bounding box center [438, 295] width 98 height 18
select select "service"
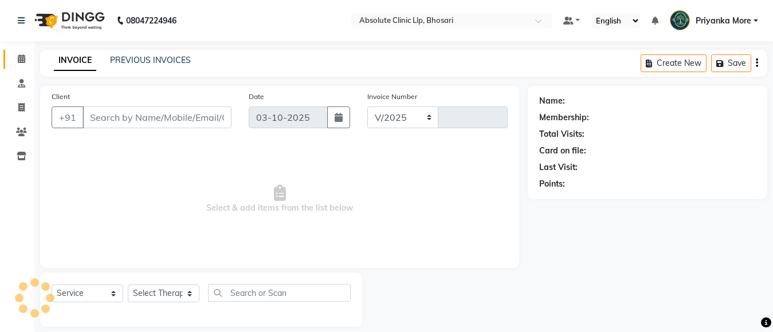
select select "4706"
type input "2781"
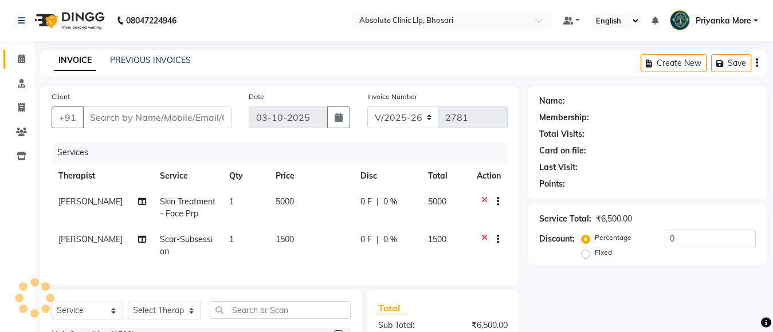
type input "7755909021"
select select "28331"
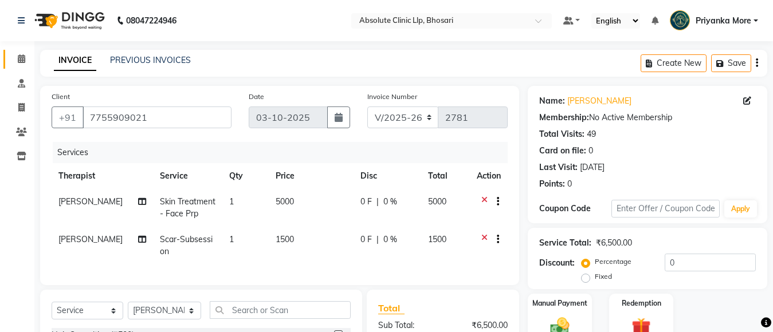
scroll to position [154, 0]
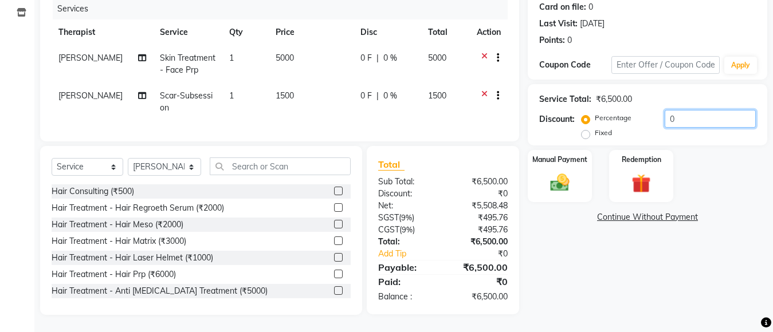
click at [681, 110] on input "0" at bounding box center [710, 119] width 91 height 18
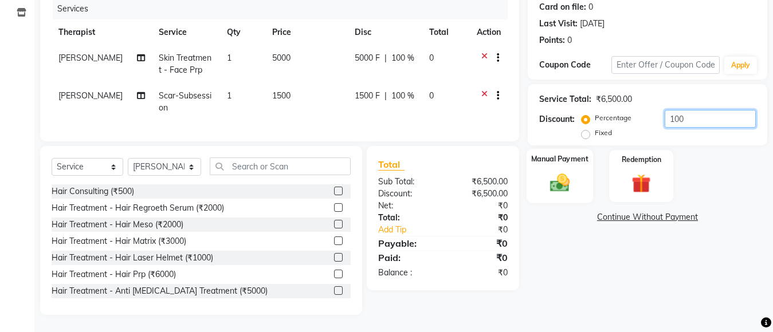
type input "100"
click at [571, 171] on img at bounding box center [560, 182] width 32 height 23
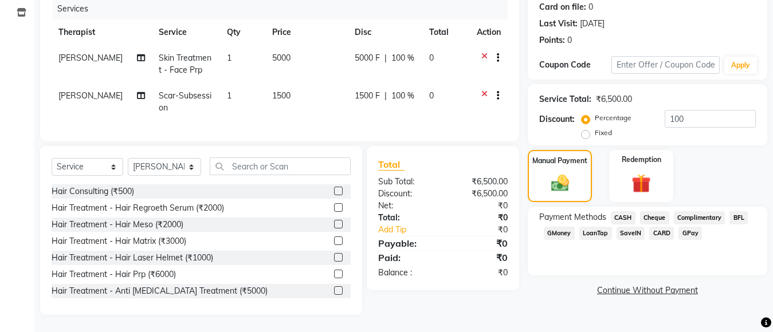
click at [619, 211] on span "CASH" at bounding box center [623, 217] width 25 height 13
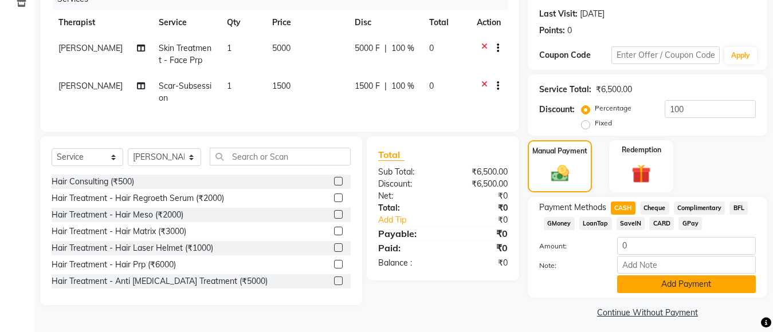
click at [671, 286] on button "Add Payment" at bounding box center [686, 285] width 139 height 18
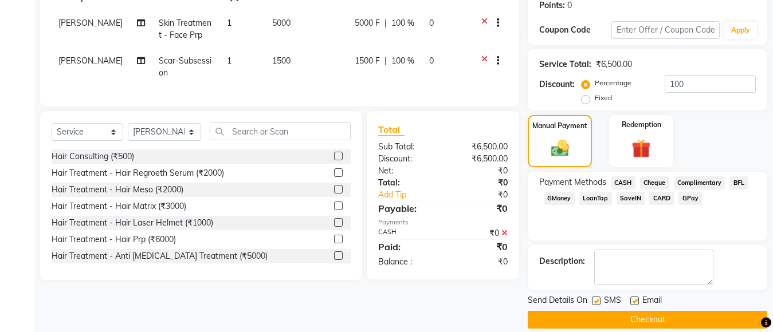
scroll to position [193, 0]
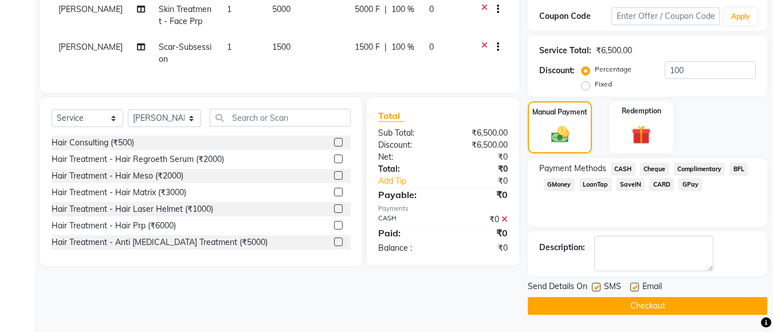
click at [634, 287] on label at bounding box center [634, 287] width 9 height 9
click at [634, 287] on input "checkbox" at bounding box center [633, 287] width 7 height 7
checkbox input "false"
click at [593, 287] on label at bounding box center [596, 287] width 9 height 9
click at [593, 287] on input "checkbox" at bounding box center [595, 287] width 7 height 7
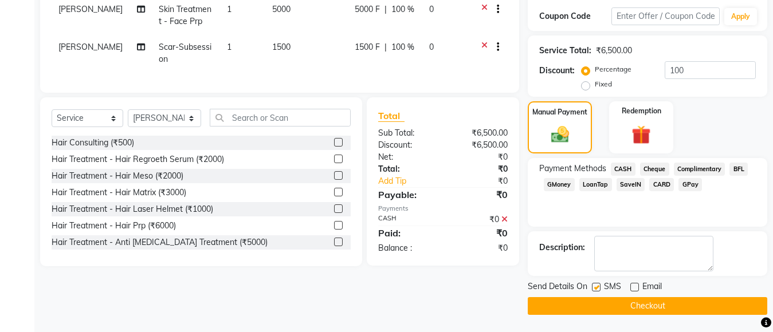
checkbox input "false"
click at [599, 305] on button "Checkout" at bounding box center [648, 306] width 240 height 18
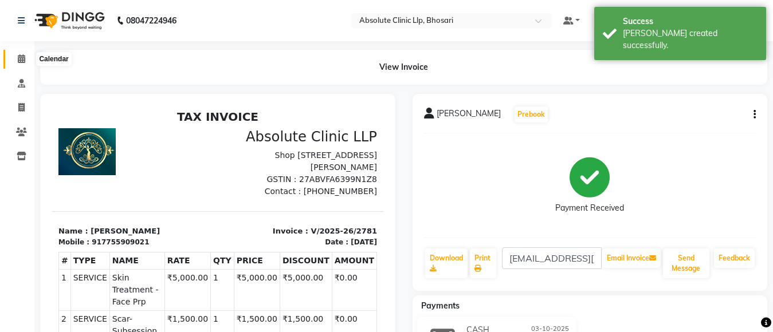
click at [12, 61] on span at bounding box center [21, 59] width 20 height 13
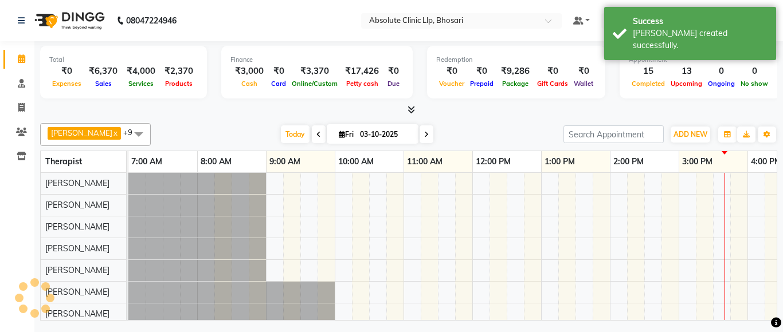
drag, startPoint x: 590, startPoint y: 321, endPoint x: 650, endPoint y: 315, distance: 60.4
click at [650, 315] on div "Total ₹0 Expenses ₹6,370 Sales ₹4,000 Services ₹2,370 Products Finance ₹3,000 C…" at bounding box center [408, 182] width 748 height 283
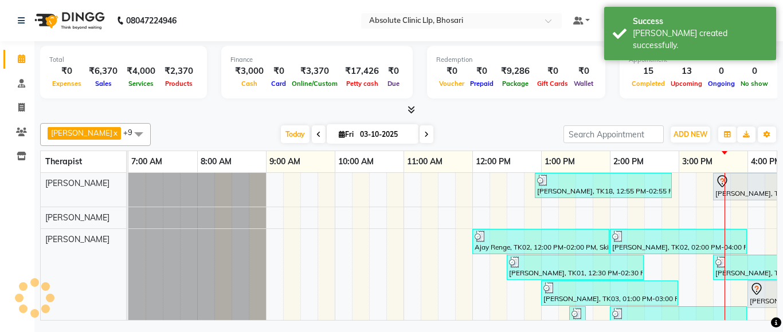
click at [526, 125] on div "[PERSON_NAME] x [PERSON_NAME] x [PERSON_NAME] x [PERSON_NAME] x [PERSON_NAME] x…" at bounding box center [408, 134] width 737 height 23
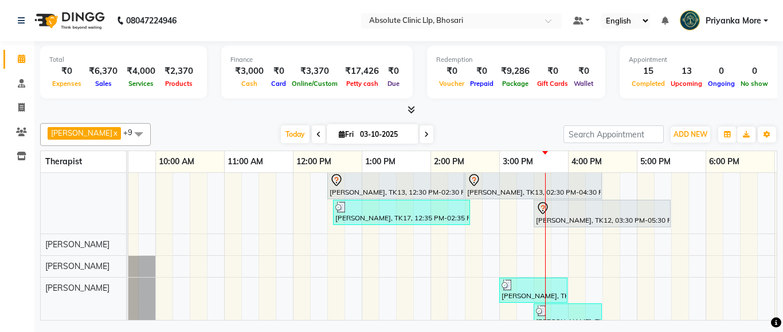
scroll to position [256, 0]
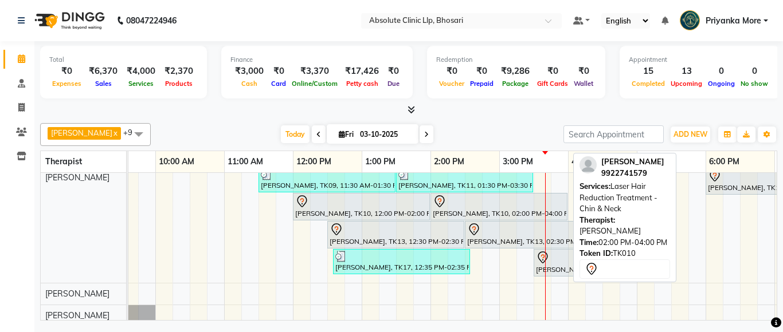
click at [468, 206] on div at bounding box center [499, 202] width 132 height 14
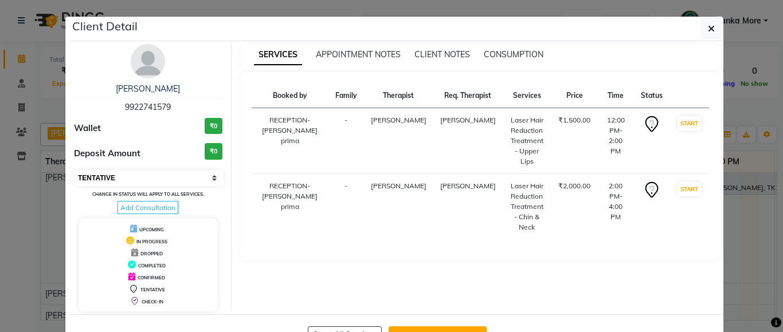
click at [187, 173] on select "Select IN SERVICE CONFIRMED TENTATIVE CHECK IN MARK DONE DROPPED UPCOMING" at bounding box center [149, 178] width 148 height 16
select select "2"
click at [75, 170] on select "Select IN SERVICE CONFIRMED TENTATIVE CHECK IN MARK DONE DROPPED UPCOMING" at bounding box center [149, 178] width 148 height 16
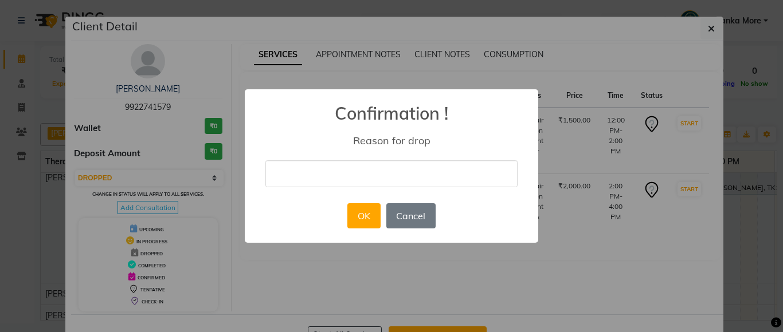
click at [334, 174] on input "text" at bounding box center [391, 173] width 252 height 27
type input "not coming"
click at [353, 218] on button "OK" at bounding box center [363, 215] width 33 height 25
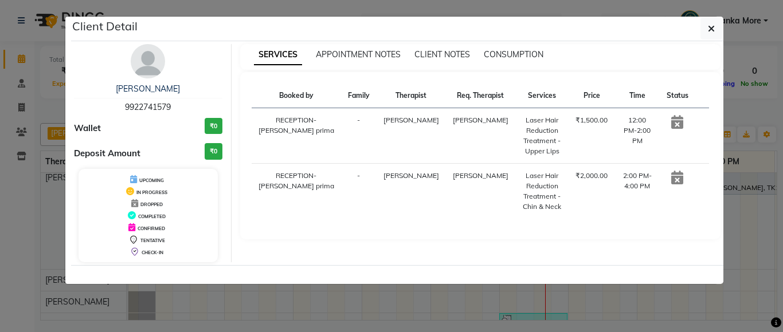
click at [772, 276] on ngb-modal-window "Client Detail [PERSON_NAME] 9922741579 Wallet ₹0 Deposit Amount ₹0 UPCOMING IN …" at bounding box center [391, 166] width 783 height 332
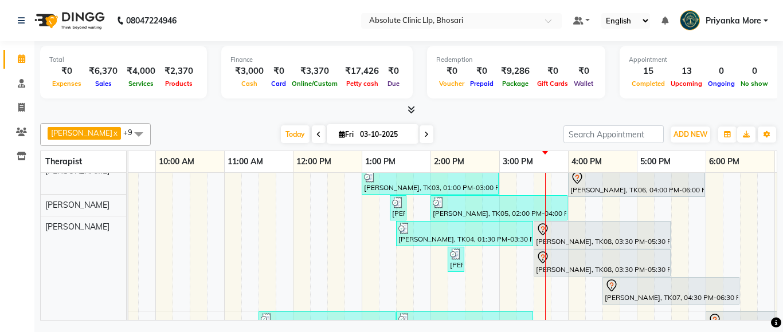
scroll to position [13, 179]
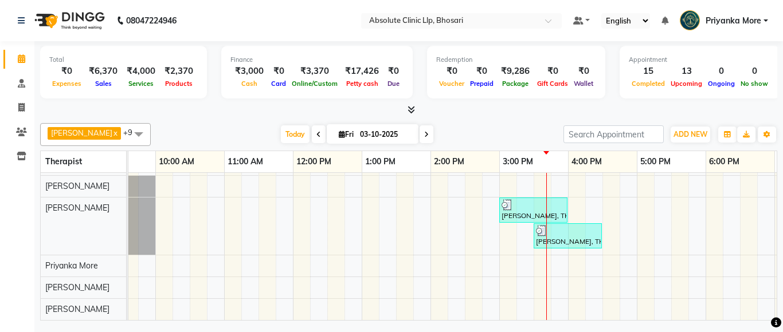
drag, startPoint x: 782, startPoint y: 278, endPoint x: 775, endPoint y: 280, distance: 7.0
click at [772, 280] on div "Total ₹0 Expenses ₹6,370 Sales ₹4,000 Services ₹2,370 Products Finance ₹3,000 C…" at bounding box center [408, 182] width 748 height 283
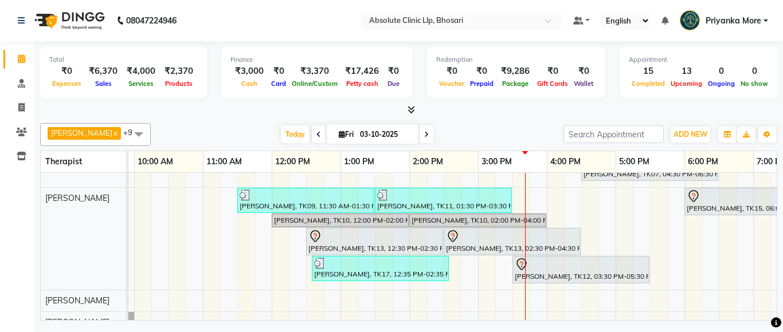
click at [641, 112] on div at bounding box center [408, 110] width 737 height 12
